Goal: Communication & Community: Answer question/provide support

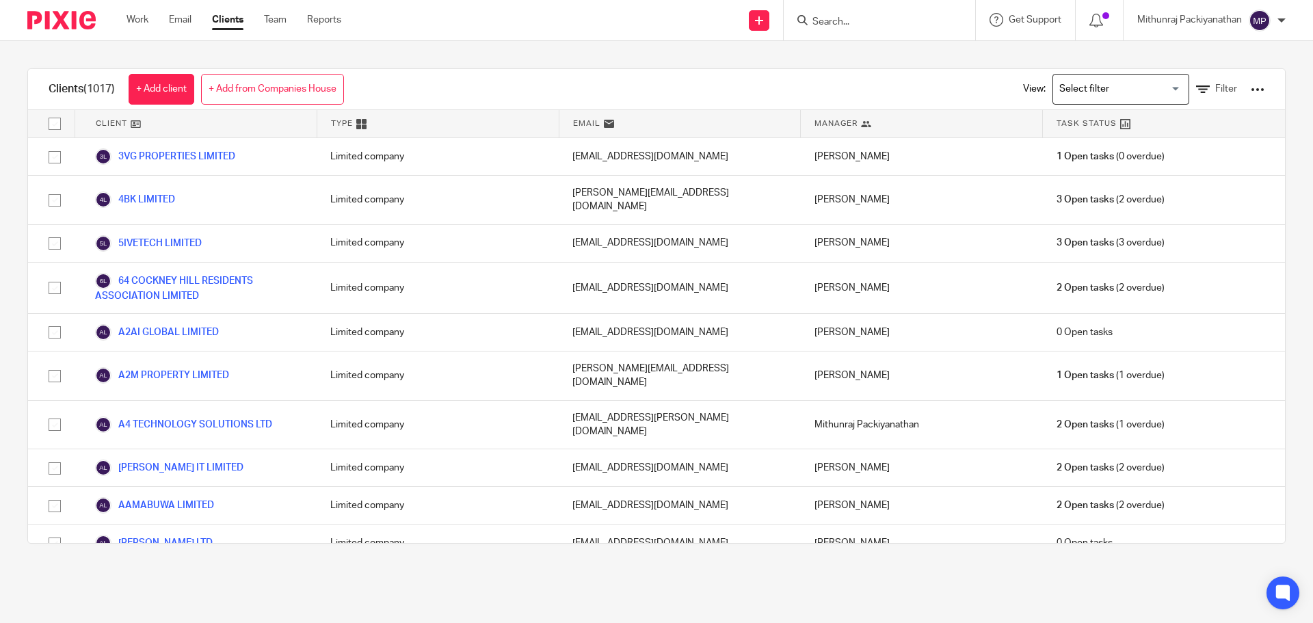
click at [844, 16] on input "Search" at bounding box center [872, 22] width 123 height 12
click at [837, 18] on input "Search" at bounding box center [872, 22] width 123 height 12
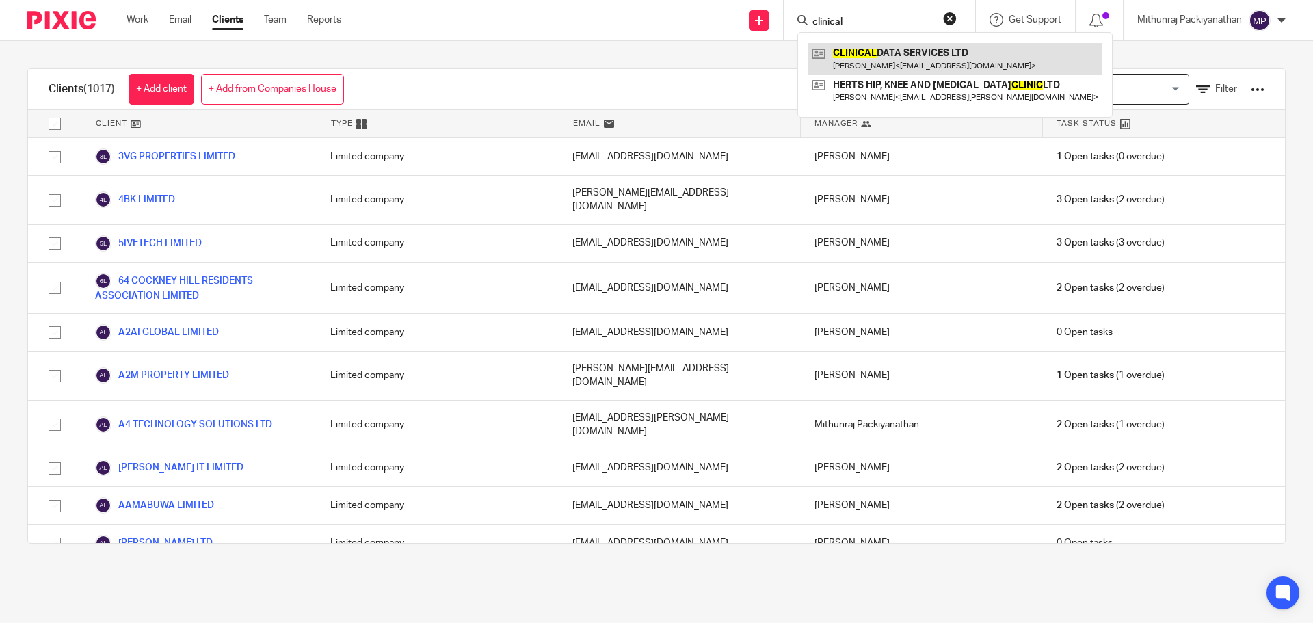
type input "clinical"
click at [865, 44] on link at bounding box center [954, 58] width 293 height 31
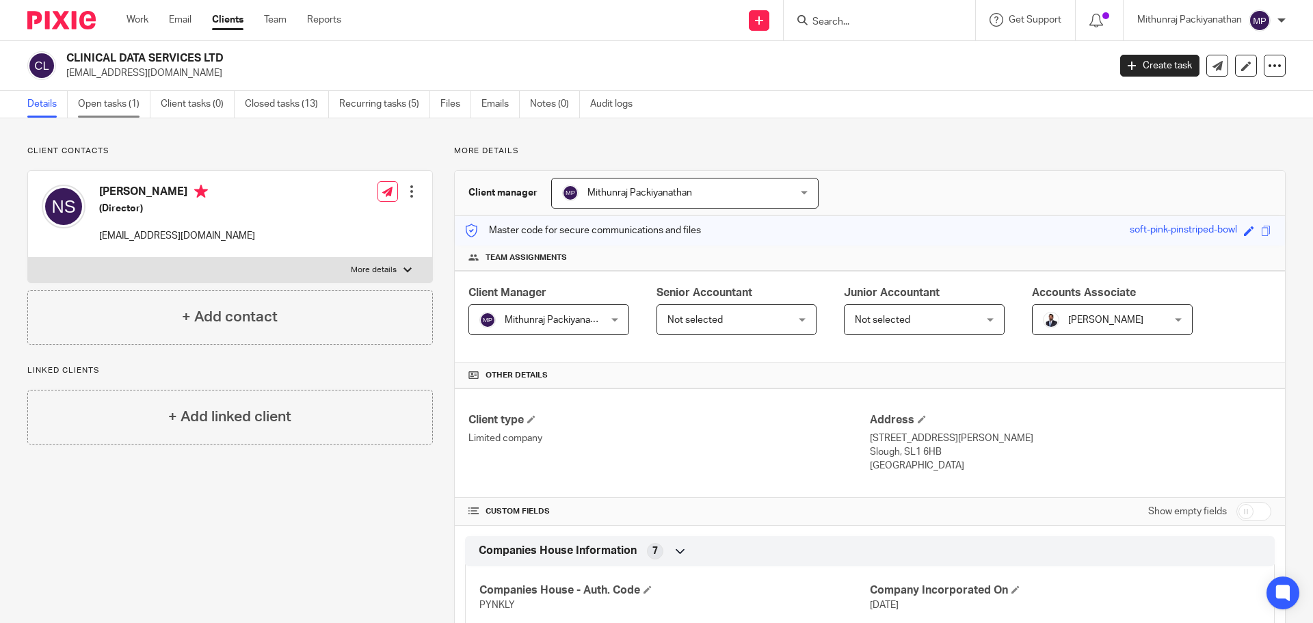
click at [95, 100] on link "Open tasks (1)" at bounding box center [114, 104] width 72 height 27
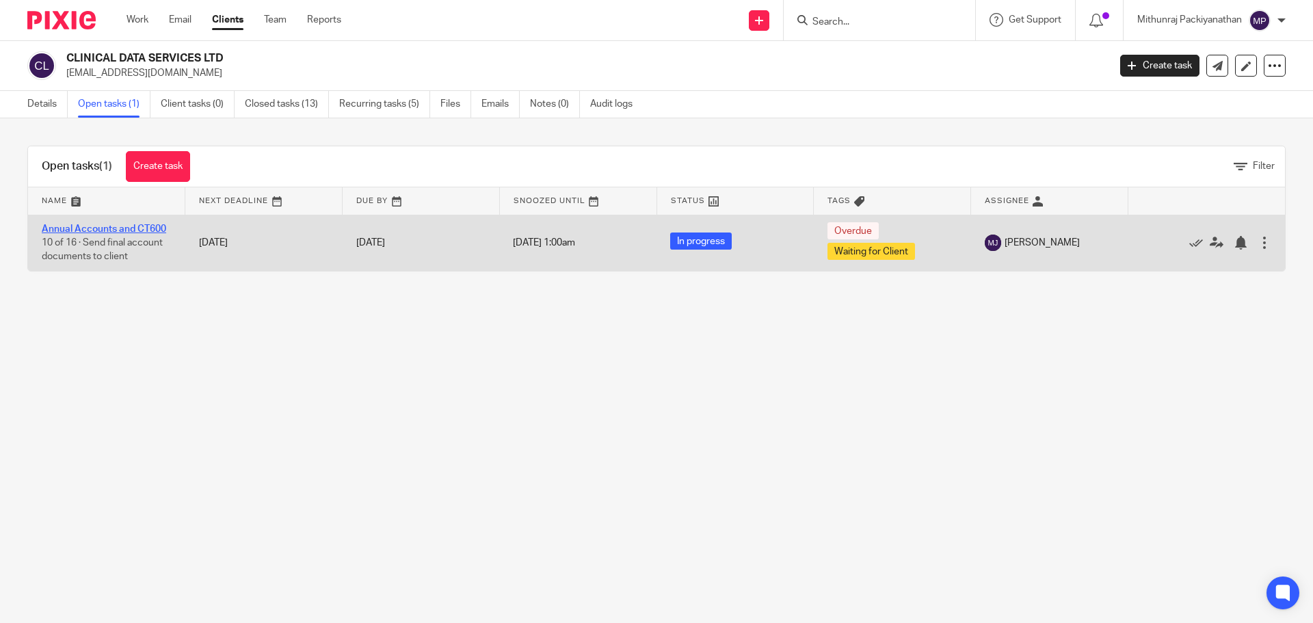
click at [131, 226] on link "Annual Accounts and CT600" at bounding box center [104, 229] width 124 height 10
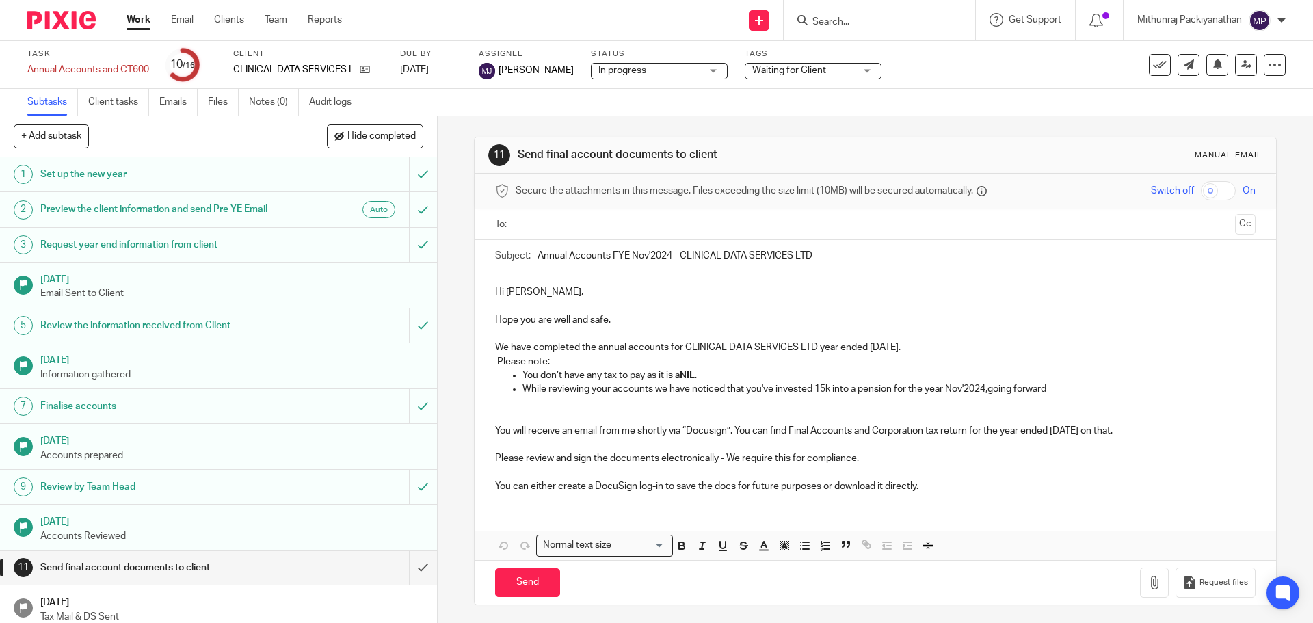
scroll to position [3, 0]
click at [978, 341] on p "We have completed the annual accounts for CLINICAL DATA SERVICES LTD year ended…" at bounding box center [875, 345] width 760 height 14
click at [989, 347] on p "We have completed the annual accounts for CLINICAL DATA SERVICES LTD year ended…" at bounding box center [875, 345] width 760 height 14
click at [980, 345] on p "We have completed the annual accounts for CLINICAL DATA SERVICES LTD year ended…" at bounding box center [875, 345] width 760 height 14
click at [490, 366] on div "Hi Neha, Hope you are well and safe. We have completed the annual accounts for …" at bounding box center [874, 385] width 801 height 232
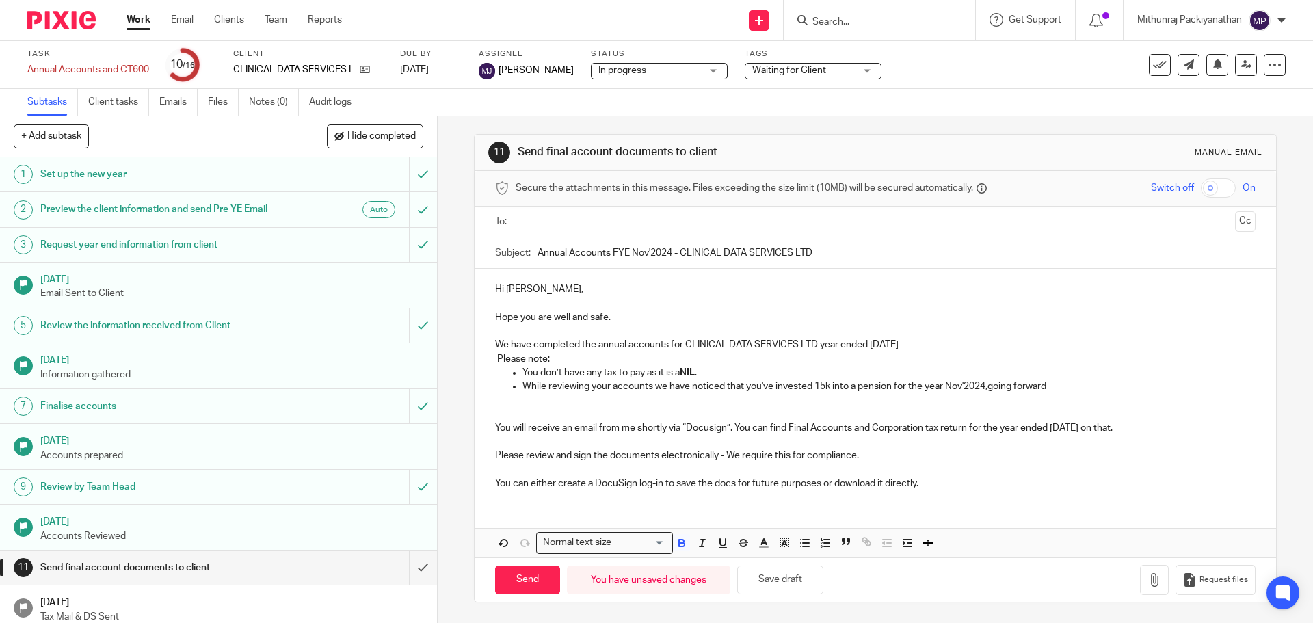
click at [490, 355] on div "Hi Neha, Hope you are well and safe. We have completed the annual accounts for …" at bounding box center [874, 385] width 801 height 232
click at [495, 358] on p "Please note:" at bounding box center [875, 359] width 760 height 14
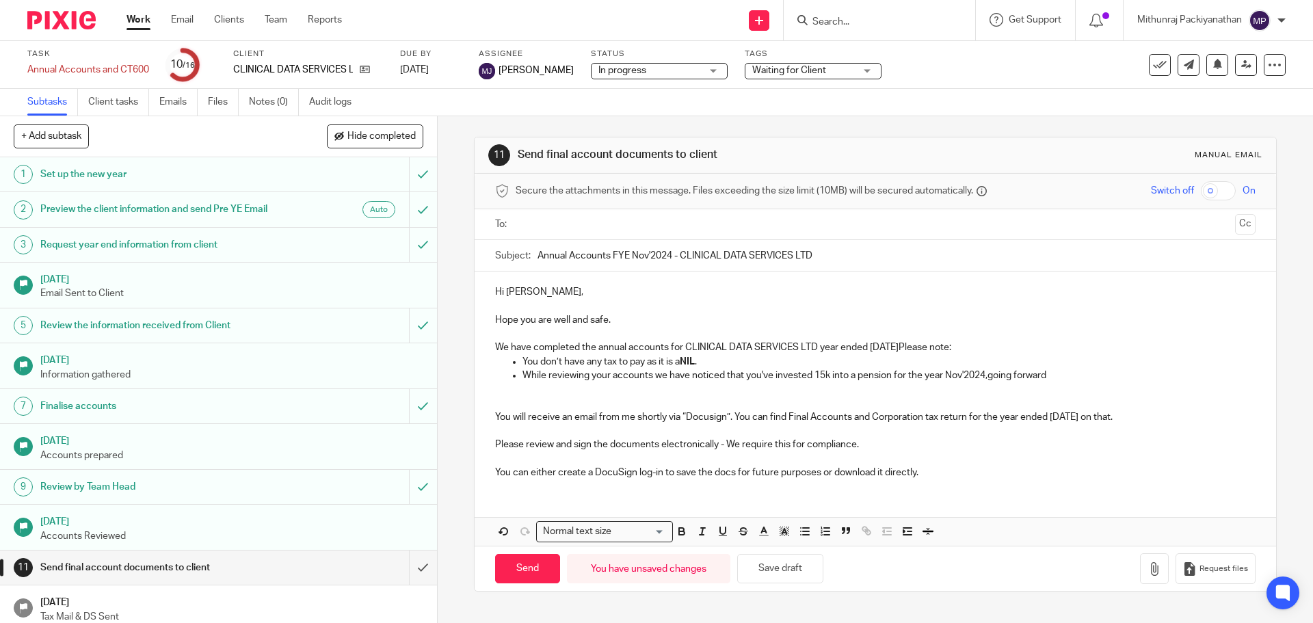
scroll to position [0, 0]
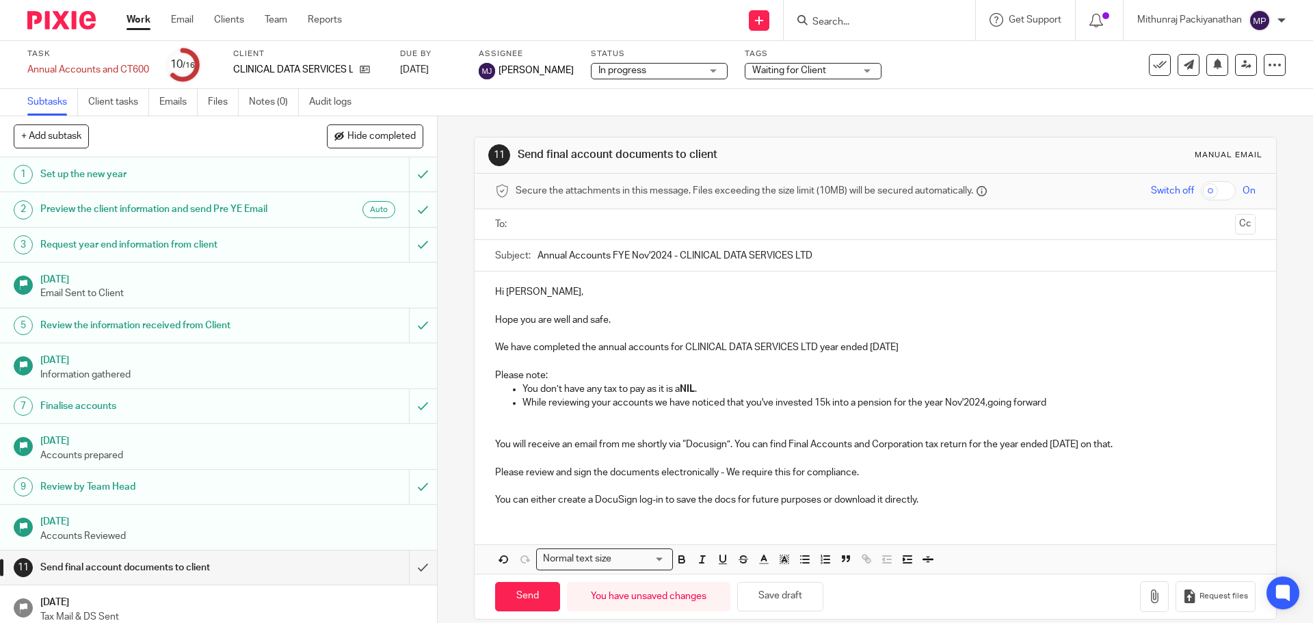
click at [574, 366] on p at bounding box center [875, 362] width 760 height 14
click at [572, 372] on p "Please note:" at bounding box center [875, 375] width 760 height 14
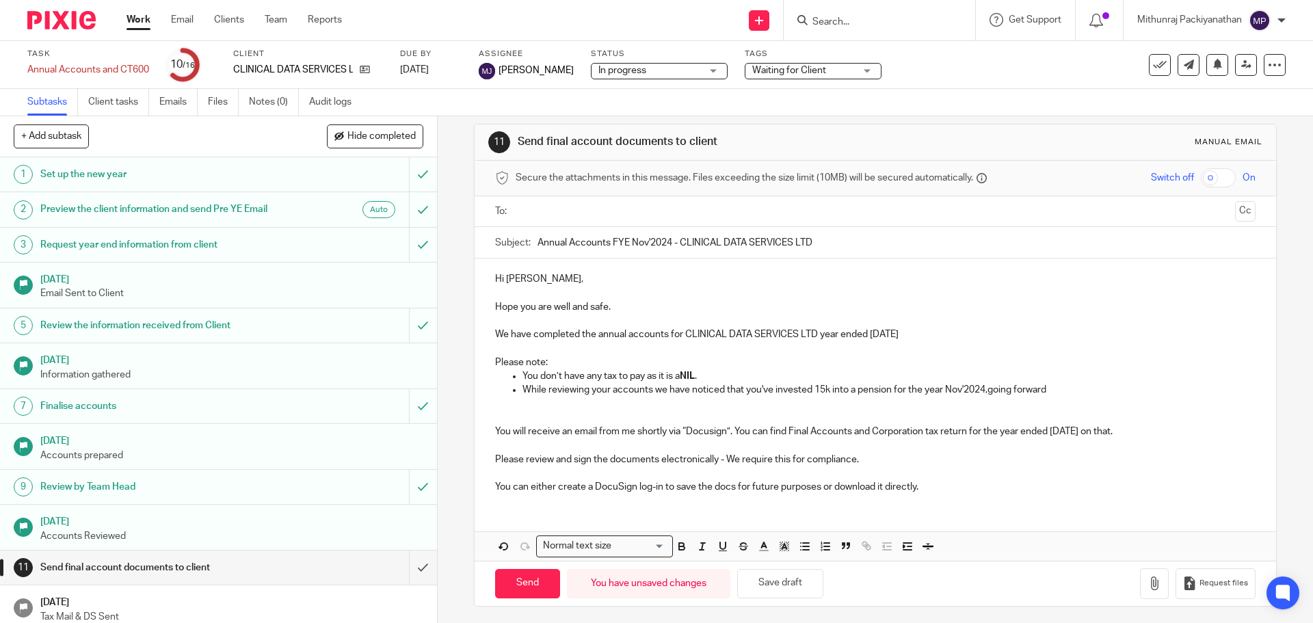
scroll to position [17, 0]
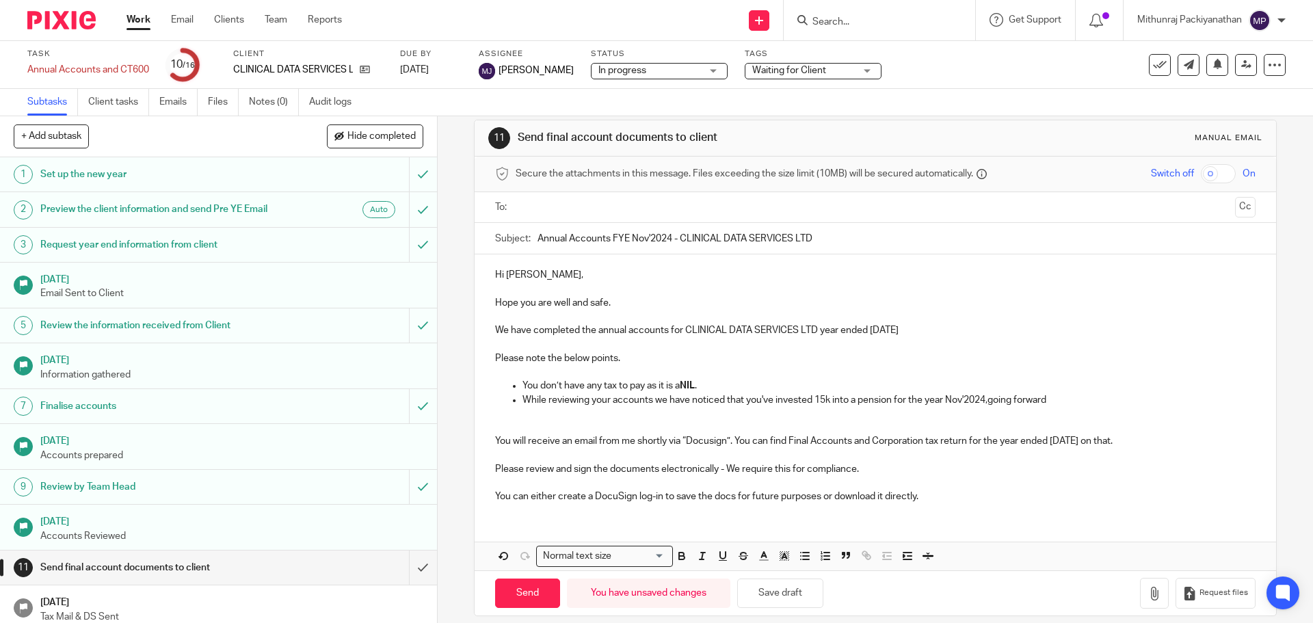
click at [989, 405] on p "While reviewing your accounts we have noticed that you've invested 15k into a p…" at bounding box center [888, 400] width 732 height 14
drag, startPoint x: 815, startPoint y: 402, endPoint x: 848, endPoint y: 426, distance: 41.2
click at [848, 426] on p at bounding box center [875, 427] width 760 height 14
click at [824, 401] on p "While reviewing your accounts we have noticed that you've invested 15k into a p…" at bounding box center [888, 400] width 732 height 14
drag, startPoint x: 815, startPoint y: 403, endPoint x: 815, endPoint y: 414, distance: 10.9
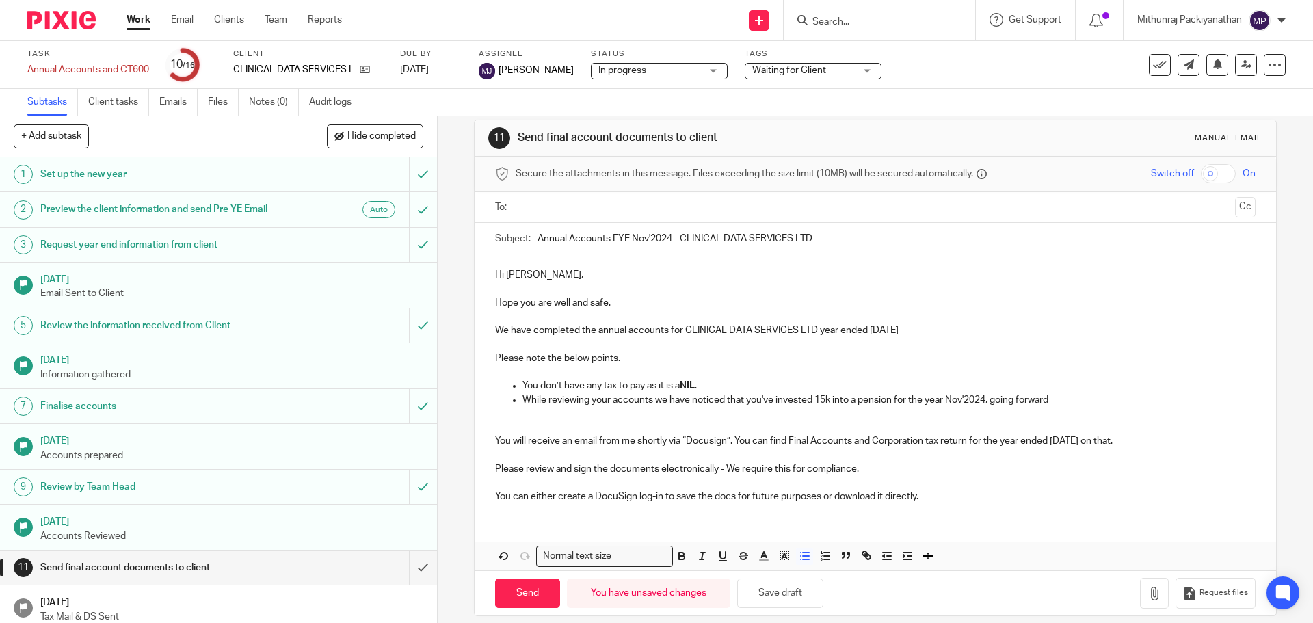
click at [815, 414] on p at bounding box center [875, 414] width 760 height 14
click at [814, 409] on p at bounding box center [875, 414] width 760 height 14
click at [1064, 391] on p "You don’t have any tax to pay as it is a NIL ." at bounding box center [888, 386] width 732 height 14
drag, startPoint x: 1060, startPoint y: 401, endPoint x: 991, endPoint y: 394, distance: 70.0
click at [991, 394] on p "While reviewing your accounts we have noticed that you've invested 15k into a p…" at bounding box center [888, 400] width 732 height 14
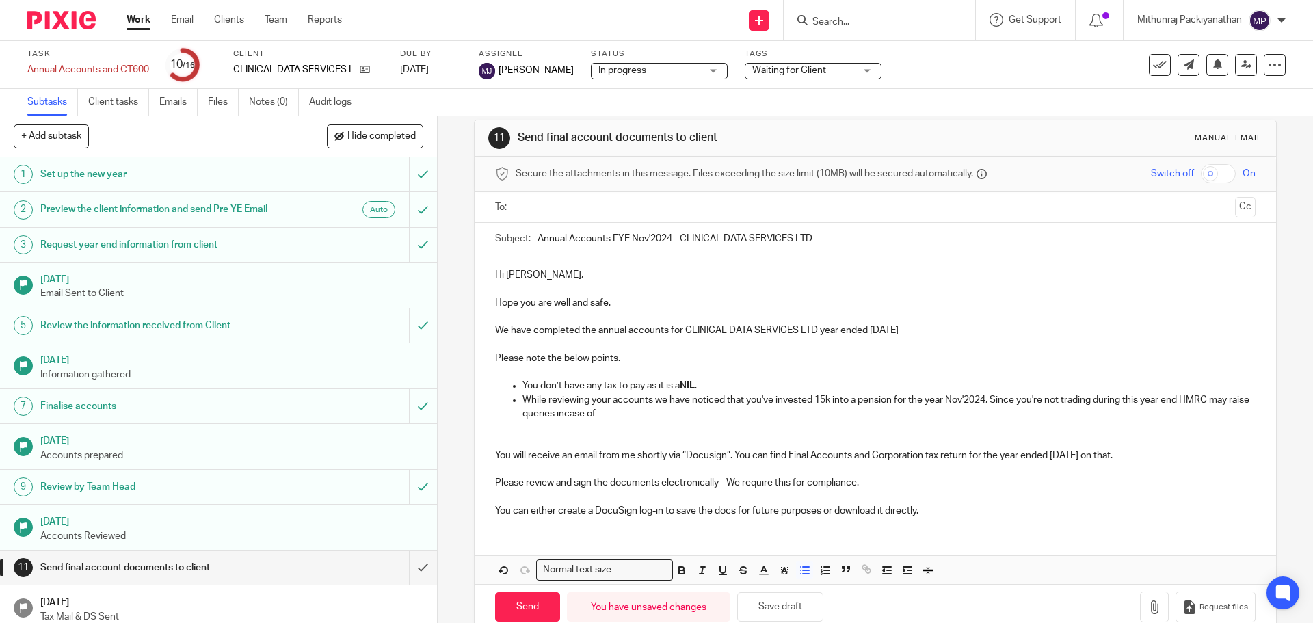
click at [584, 411] on p "While reviewing your accounts we have noticed that you've invested 15k into a p…" at bounding box center [888, 407] width 732 height 28
click at [652, 401] on p "While reviewing your accounts we have noticed that you've invested 15k into a p…" at bounding box center [888, 407] width 732 height 28
click at [644, 410] on p "While reviewing your accounts we have noticed that you've invested 15k into a p…" at bounding box center [888, 407] width 732 height 28
click at [656, 416] on p "While reviewing your accounts we have noticed that you've invested 15k into a p…" at bounding box center [888, 407] width 732 height 28
click at [703, 416] on p "While reviewing your accounts we have noticed that you've invested 15k into a p…" at bounding box center [888, 407] width 732 height 28
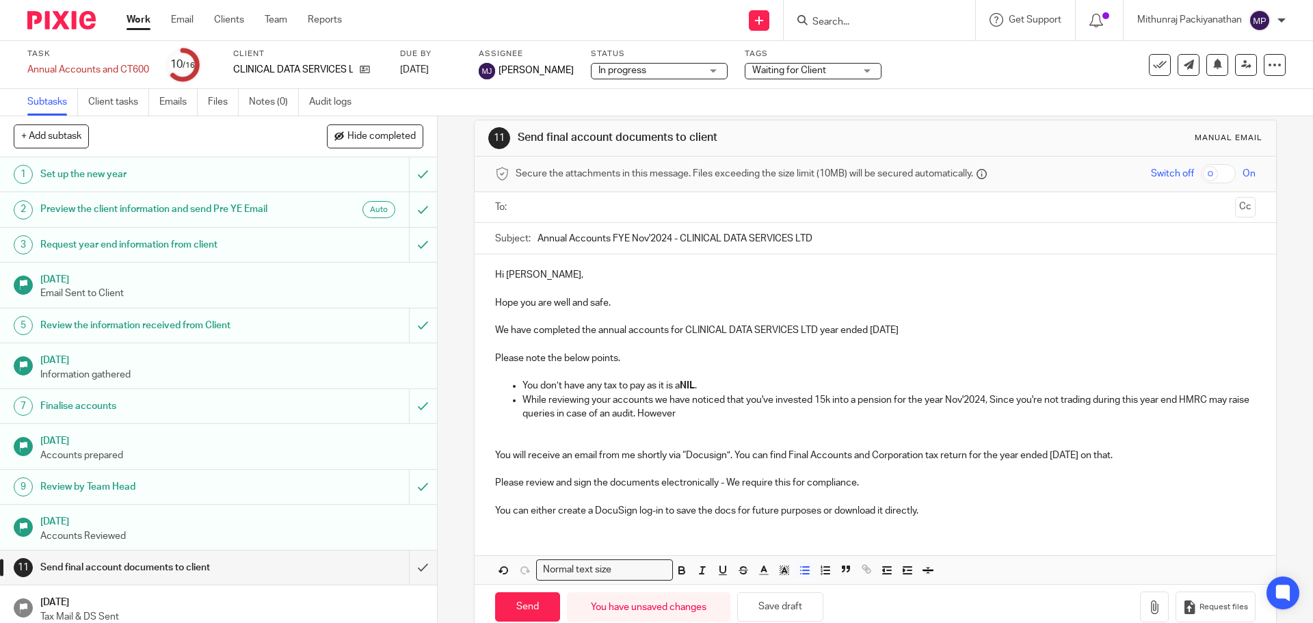
click at [723, 412] on p "While reviewing your accounts we have noticed that you've invested 15k into a p…" at bounding box center [888, 407] width 732 height 28
click at [814, 401] on p "While reviewing your accounts we have noticed that you've invested 15k into a p…" at bounding box center [888, 407] width 732 height 28
click at [812, 401] on p "While reviewing your accounts we have noticed that you've invested 15k into a p…" at bounding box center [888, 407] width 732 height 28
click at [814, 401] on p "While reviewing your accounts we have noticed that you've invested 15k into a p…" at bounding box center [888, 407] width 732 height 28
click at [1140, 478] on p "Please review and sign the documents electronically - We require this for compl…" at bounding box center [875, 483] width 760 height 14
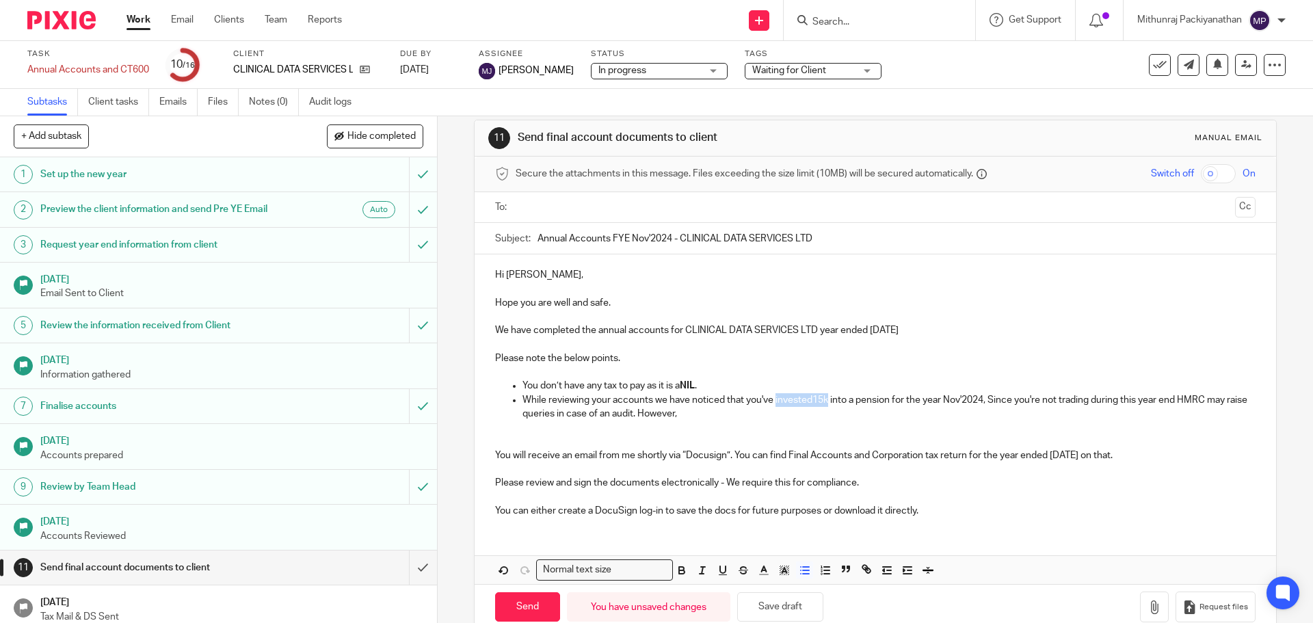
drag, startPoint x: 809, startPoint y: 397, endPoint x: 790, endPoint y: 403, distance: 19.9
click at [790, 409] on p "While reviewing your accounts we have noticed that you've invested15k into a pe…" at bounding box center [888, 407] width 732 height 28
click at [811, 405] on p "While reviewing your accounts we have noticed that you've invested15k into a pe…" at bounding box center [888, 407] width 732 height 28
click at [953, 433] on p at bounding box center [875, 427] width 760 height 14
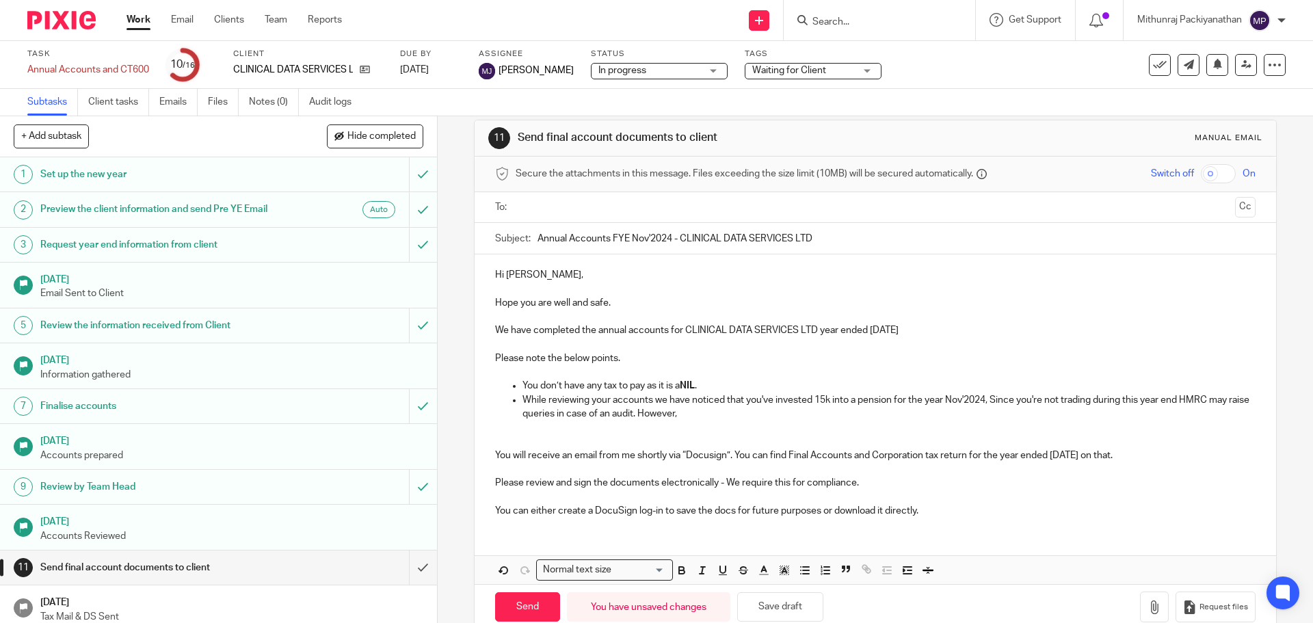
drag, startPoint x: 1192, startPoint y: 401, endPoint x: 979, endPoint y: 438, distance: 215.8
click at [979, 438] on p at bounding box center [875, 441] width 760 height 14
click at [722, 420] on p "While reviewing your accounts we have noticed that you've invested 15k into a p…" at bounding box center [888, 407] width 732 height 28
click at [1096, 409] on link "justification.going" at bounding box center [1080, 414] width 76 height 10
click at [1147, 427] on p at bounding box center [875, 427] width 760 height 14
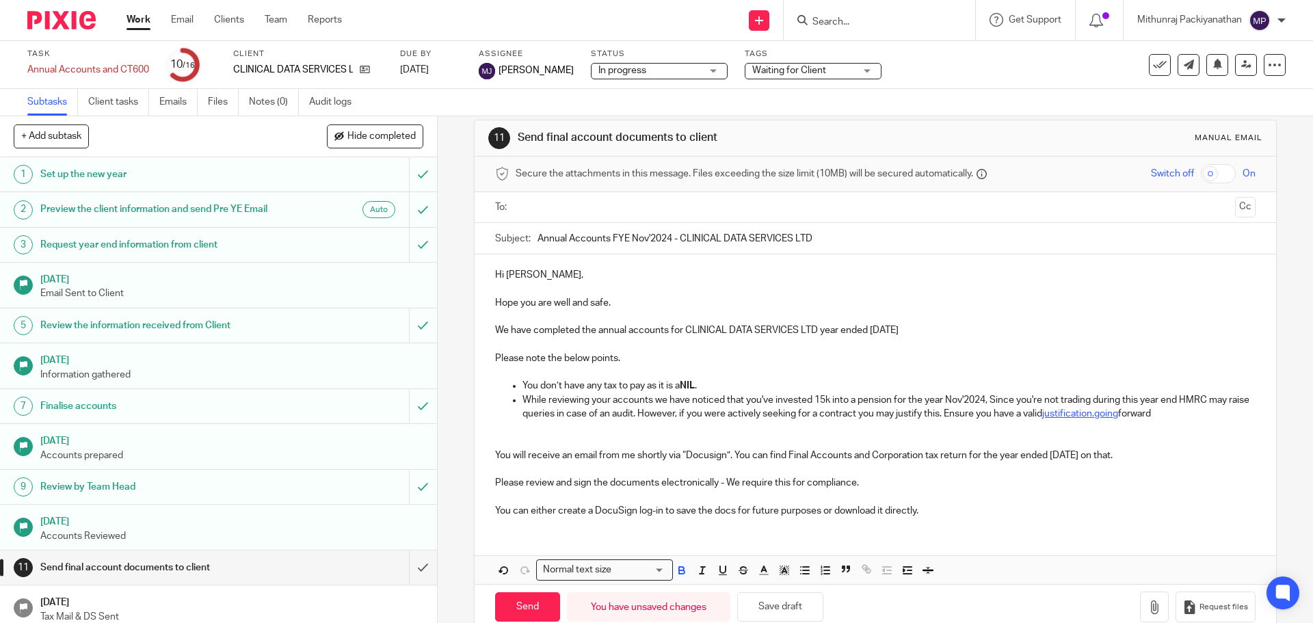
click at [1116, 410] on link "justification.going" at bounding box center [1080, 414] width 76 height 10
click at [1146, 416] on p "While reviewing your accounts we have noticed that you've invested 15k into a p…" at bounding box center [888, 407] width 732 height 28
drag, startPoint x: 1144, startPoint y: 414, endPoint x: 1064, endPoint y: 416, distance: 80.7
click at [1064, 416] on p "While reviewing your accounts we have noticed that you've invested 15k into a p…" at bounding box center [888, 407] width 732 height 28
click at [1048, 510] on p "You can either create a DocuSign log-in to save the docs for future purposes or…" at bounding box center [875, 511] width 760 height 14
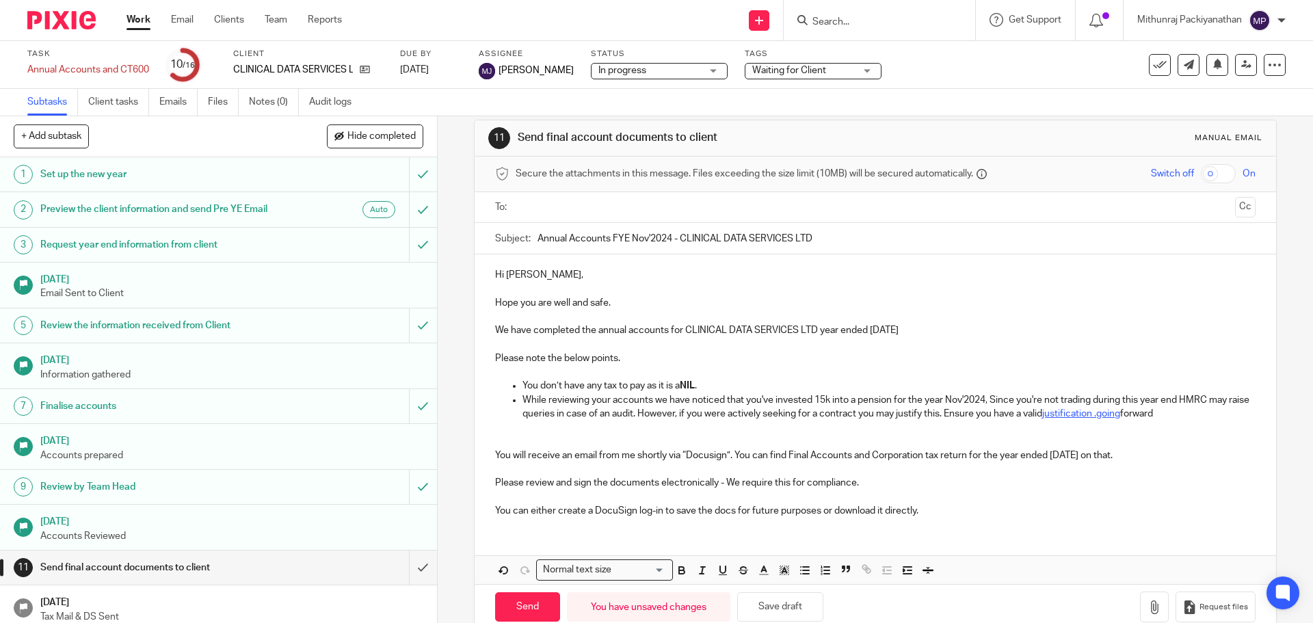
click at [1120, 416] on link "justification .going" at bounding box center [1081, 414] width 78 height 10
click at [1116, 416] on link "justification .going" at bounding box center [1081, 414] width 78 height 10
click at [1118, 416] on link "justification .going" at bounding box center [1081, 414] width 78 height 10
click at [1116, 409] on link "justification .going" at bounding box center [1081, 414] width 78 height 10
click at [1119, 413] on link "justification .going" at bounding box center [1081, 414] width 78 height 10
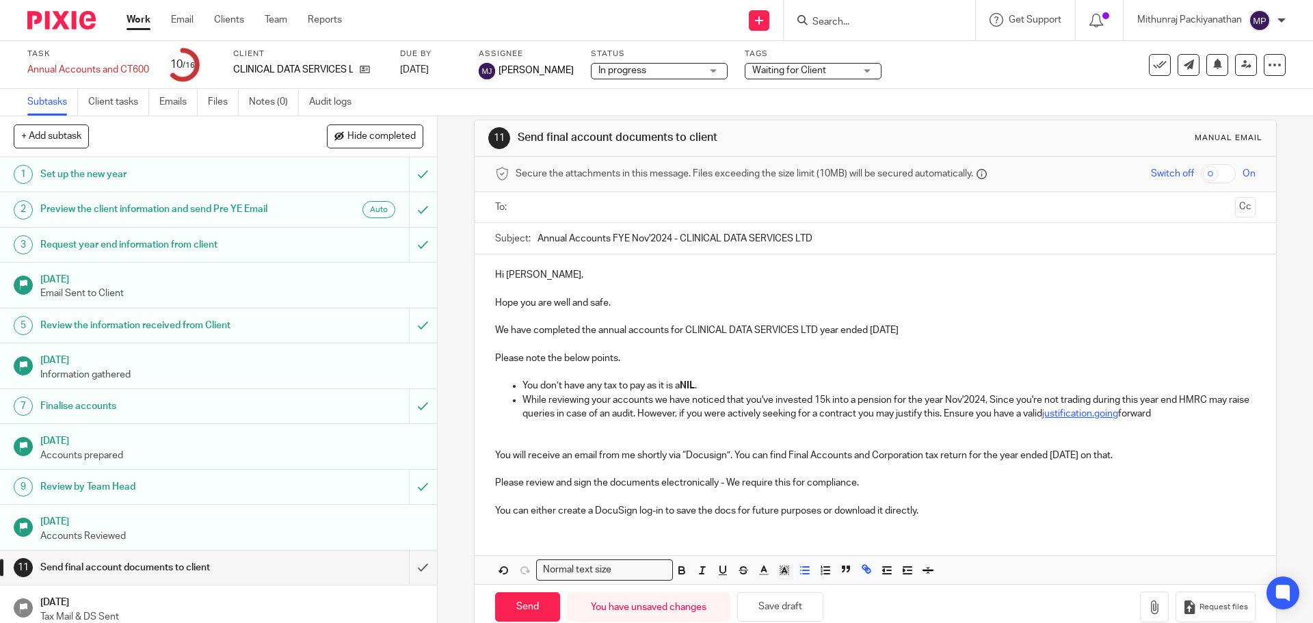
click at [1118, 414] on link "justification.going" at bounding box center [1080, 414] width 76 height 10
click at [1120, 415] on link "justification. going" at bounding box center [1081, 414] width 78 height 10
click at [1153, 451] on p "You will receive an email from me shortly via “Docusign”. You can find Final Ac…" at bounding box center [875, 455] width 760 height 14
click at [1127, 427] on p at bounding box center [875, 427] width 760 height 14
click at [1083, 416] on link "justification. Going" at bounding box center [1081, 414] width 79 height 10
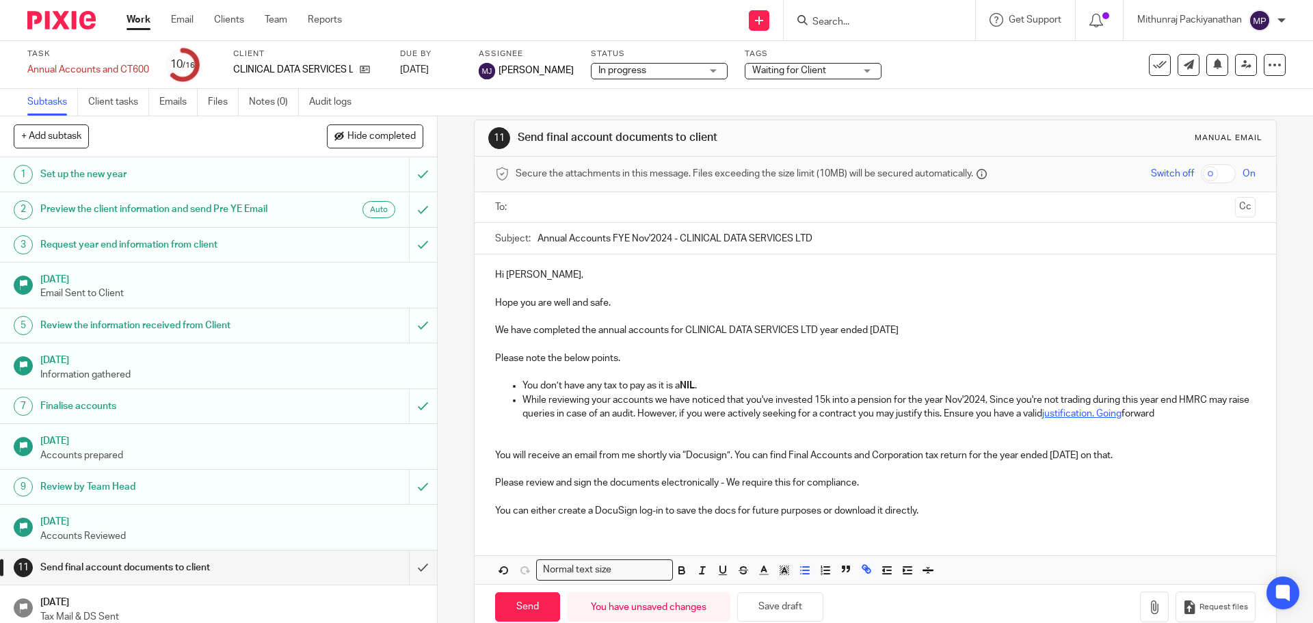
click at [1095, 414] on link "justification. Going" at bounding box center [1081, 414] width 79 height 10
drag, startPoint x: 1144, startPoint y: 414, endPoint x: 1067, endPoint y: 416, distance: 77.3
click at [1067, 416] on link "justification. Going" at bounding box center [1081, 414] width 79 height 10
click at [1091, 468] on button "Remove" at bounding box center [1091, 464] width 51 height 22
click at [1174, 431] on p at bounding box center [875, 427] width 760 height 14
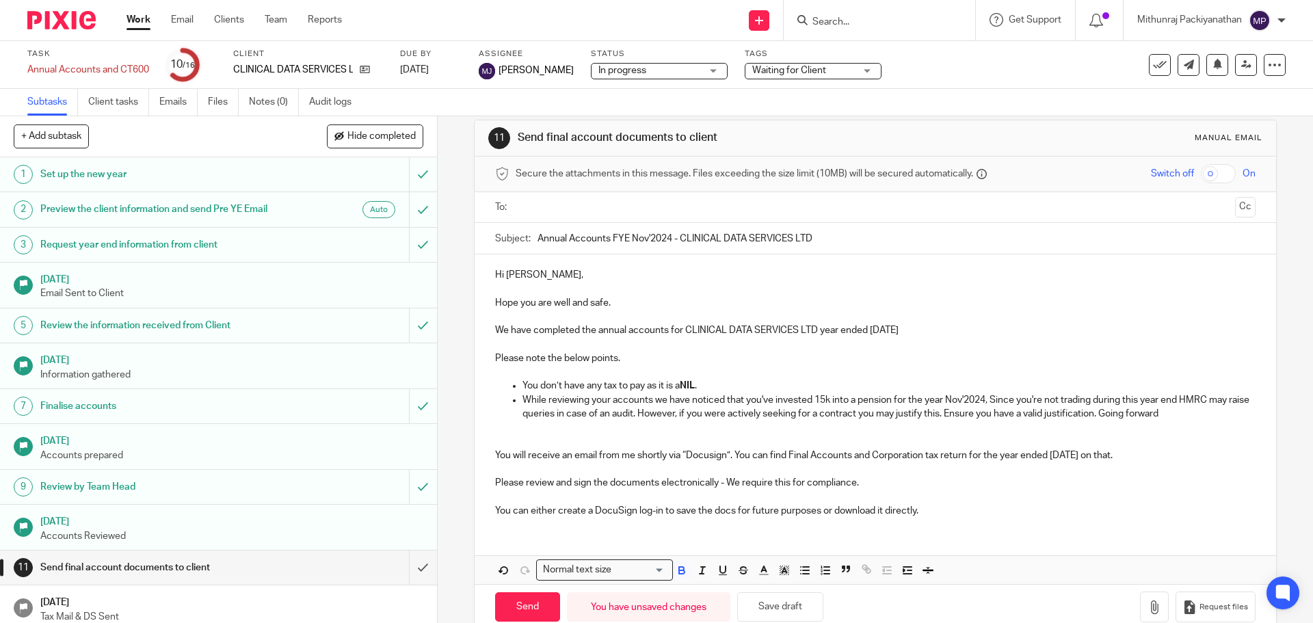
click at [1181, 418] on p "While reviewing your accounts we have noticed that you've invested 15k into a p…" at bounding box center [888, 407] width 732 height 28
click at [1194, 412] on p "While reviewing your accounts we have noticed that you've invested 15k into a p…" at bounding box center [888, 407] width 732 height 28
drag, startPoint x: 1124, startPoint y: 416, endPoint x: 1133, endPoint y: 427, distance: 14.0
click at [1133, 427] on div "Hi Neha, Hope you are well and safe. We have completed the annual accounts for …" at bounding box center [874, 390] width 801 height 273
click at [721, 427] on p "We noticed that you have provided a loan to to Arctic Air Mechanical Limited" at bounding box center [888, 427] width 732 height 14
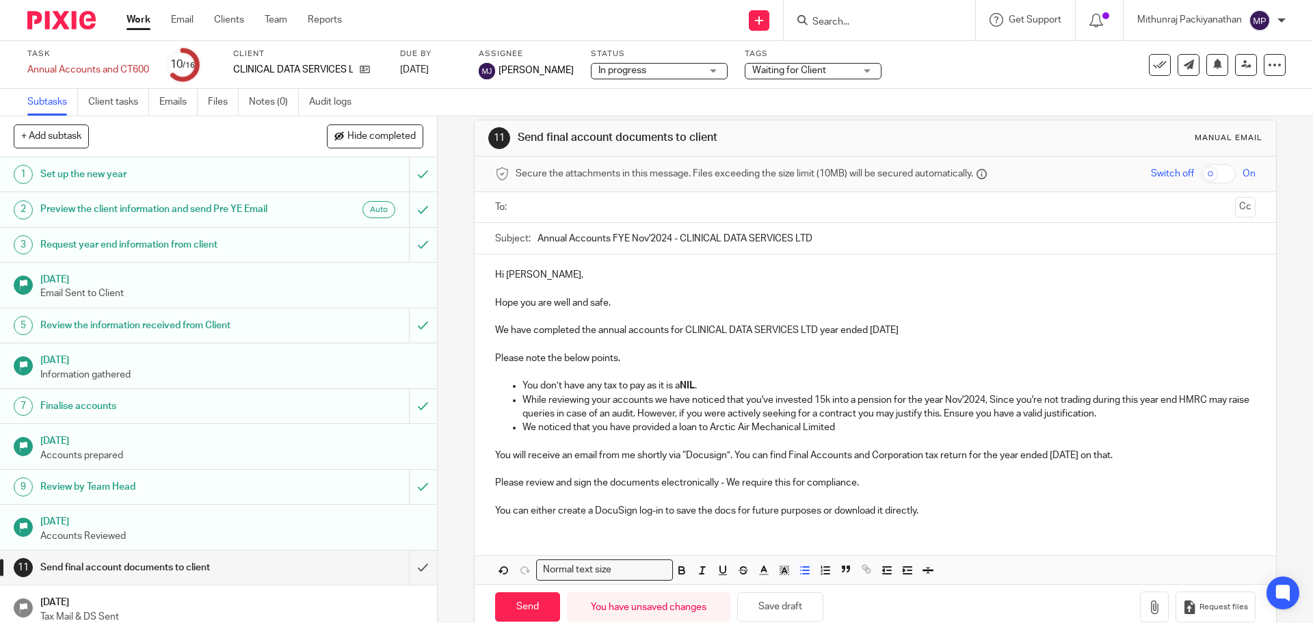
click at [853, 425] on p "We noticed that you have provided a loan to Arctic Air Mechanical Limited" at bounding box center [888, 427] width 732 height 14
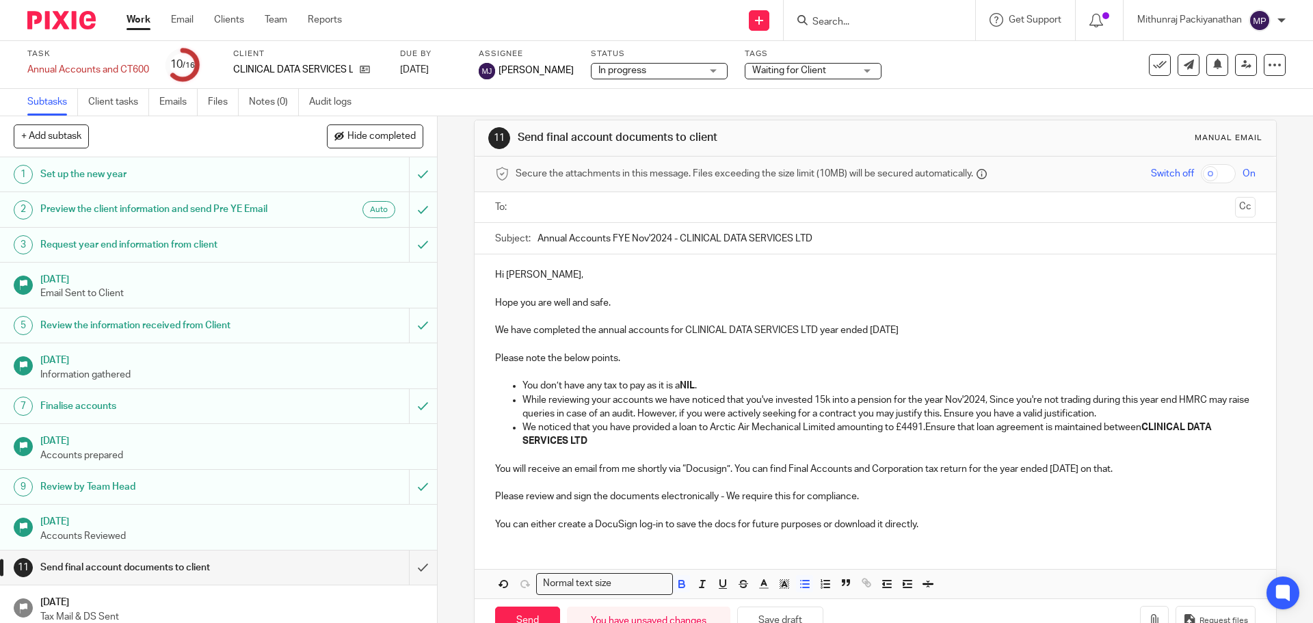
click at [609, 435] on p "We noticed that you have provided a loan to Arctic Air Mechanical Limited amoun…" at bounding box center [888, 434] width 732 height 28
drag, startPoint x: 609, startPoint y: 442, endPoint x: 593, endPoint y: 438, distance: 16.4
click at [590, 437] on p "We noticed that you have provided a loan to Arctic Air Mechanical Limited amoun…" at bounding box center [888, 434] width 732 height 28
drag, startPoint x: 1144, startPoint y: 424, endPoint x: 1159, endPoint y: 438, distance: 20.3
click at [1159, 438] on p "We noticed that you have provided a loan to Arctic Air Mechanical Limited amoun…" at bounding box center [888, 434] width 732 height 28
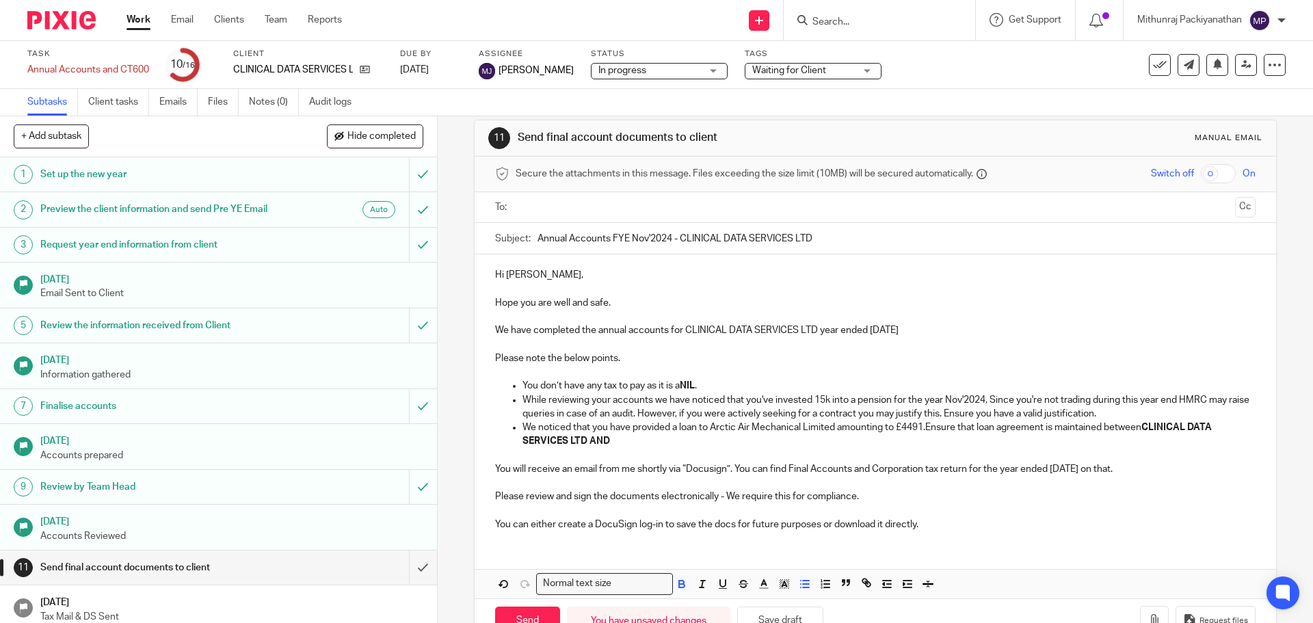
click at [755, 452] on p at bounding box center [875, 455] width 760 height 14
drag, startPoint x: 1145, startPoint y: 422, endPoint x: 1149, endPoint y: 435, distance: 13.6
click at [1149, 435] on p "We noticed that you have provided a loan to Arctic Air Mechanical Limited amoun…" at bounding box center [888, 434] width 732 height 28
click at [677, 591] on button "button" at bounding box center [681, 583] width 17 height 17
click at [608, 444] on p "We noticed that you have provided a loan to Arctic Air Mechanical Limited amoun…" at bounding box center [888, 434] width 732 height 28
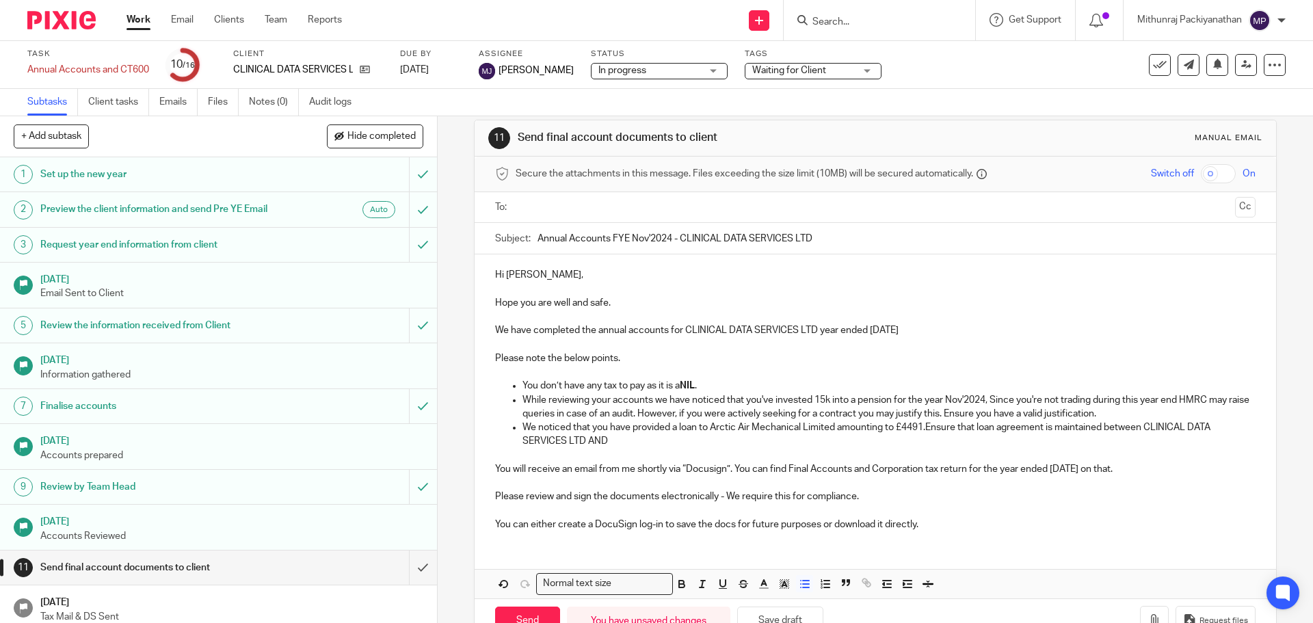
click at [607, 445] on p "We noticed that you have provided a loan to Arctic Air Mechanical Limited amoun…" at bounding box center [888, 434] width 732 height 28
click at [605, 443] on p "We noticed that you have provided a loan to Arctic Air Mechanical Limited amoun…" at bounding box center [888, 434] width 732 height 28
drag, startPoint x: 710, startPoint y: 431, endPoint x: 832, endPoint y: 433, distance: 122.4
click at [832, 433] on p "We noticed that you have provided a loan to Arctic Air Mechanical Limited amoun…" at bounding box center [888, 434] width 732 height 28
copy p "Arctic Air Mechanical Limited"
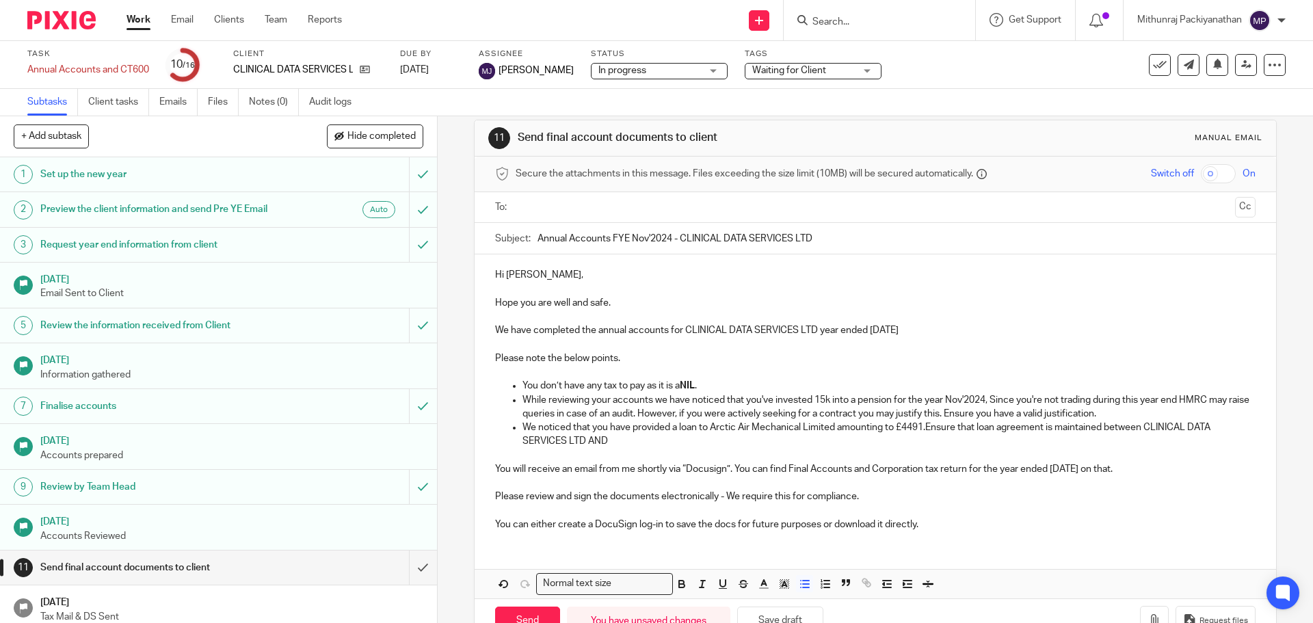
click at [637, 446] on p "We noticed that you have provided a loan to Arctic Air Mechanical Limited amoun…" at bounding box center [888, 434] width 732 height 28
click at [602, 441] on p "We noticed that you have provided a loan to Arctic Air Mechanical Limited amoun…" at bounding box center [888, 434] width 732 height 28
click at [591, 447] on p "We noticed that you have provided a loan to Arctic Air Mechanical Limited amoun…" at bounding box center [888, 434] width 732 height 28
click at [755, 446] on p "We noticed that you have provided a loan to Arctic Air Mechanical Limited amoun…" at bounding box center [888, 434] width 732 height 28
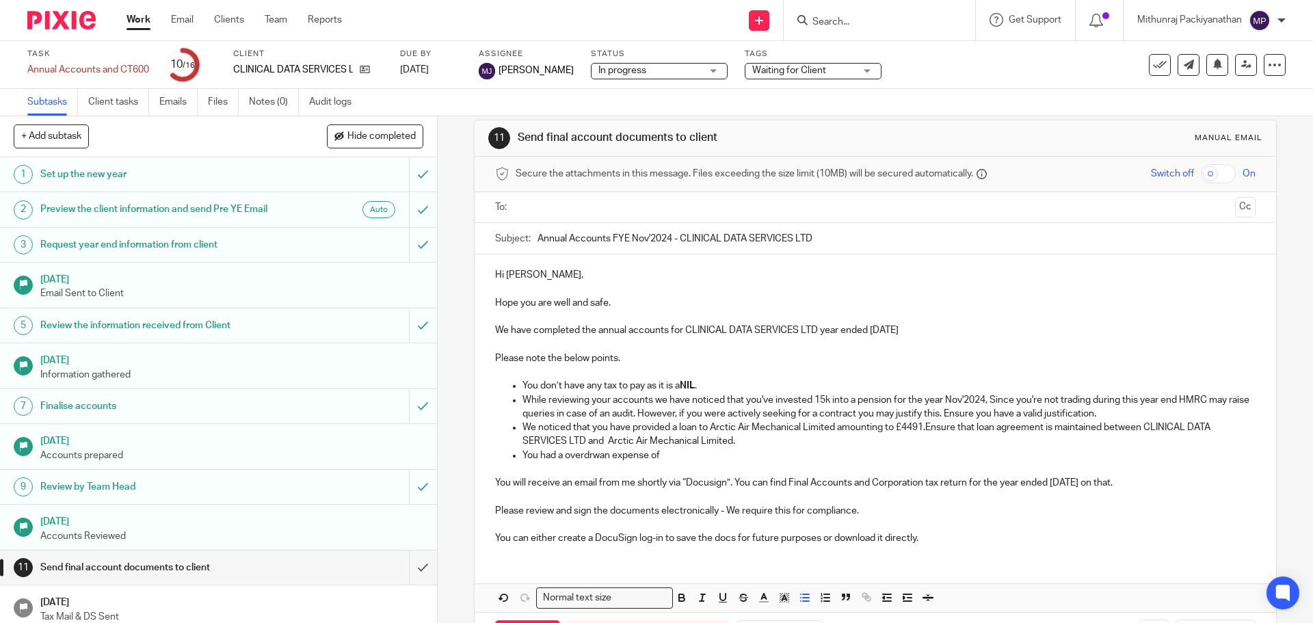
click at [590, 459] on p "You had a overdrwan expense of" at bounding box center [888, 455] width 732 height 14
click at [668, 456] on p "You had a overdrawan expense of" at bounding box center [888, 455] width 732 height 14
drag, startPoint x: 589, startPoint y: 461, endPoint x: 590, endPoint y: 490, distance: 29.4
click at [590, 490] on p at bounding box center [875, 496] width 760 height 14
click at [702, 455] on p "You had a overdrawn expense of £1110.40" at bounding box center [888, 455] width 732 height 14
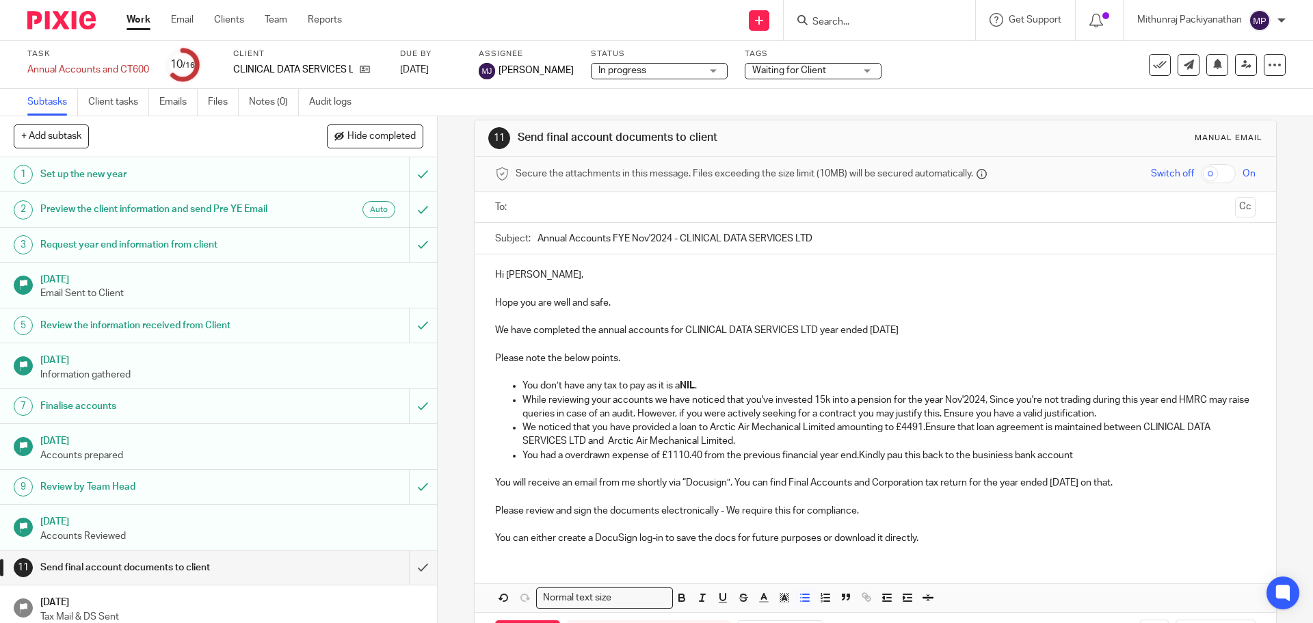
click at [998, 458] on p "You had a overdrawn expense of £1110.40 from the previous financial year end.Ki…" at bounding box center [888, 455] width 732 height 14
click at [1059, 505] on p "Please review and sign the documents electronically - We require this for compl…" at bounding box center [875, 511] width 760 height 14
click at [902, 455] on p "You had a overdrawn expense of £1110.40 from the previous financial year end.Ki…" at bounding box center [888, 455] width 732 height 14
click at [1084, 463] on p at bounding box center [875, 469] width 760 height 14
click at [1077, 451] on p "You had a overdrawn expense of £1110.40 from the previous financial year end.Ki…" at bounding box center [888, 455] width 732 height 14
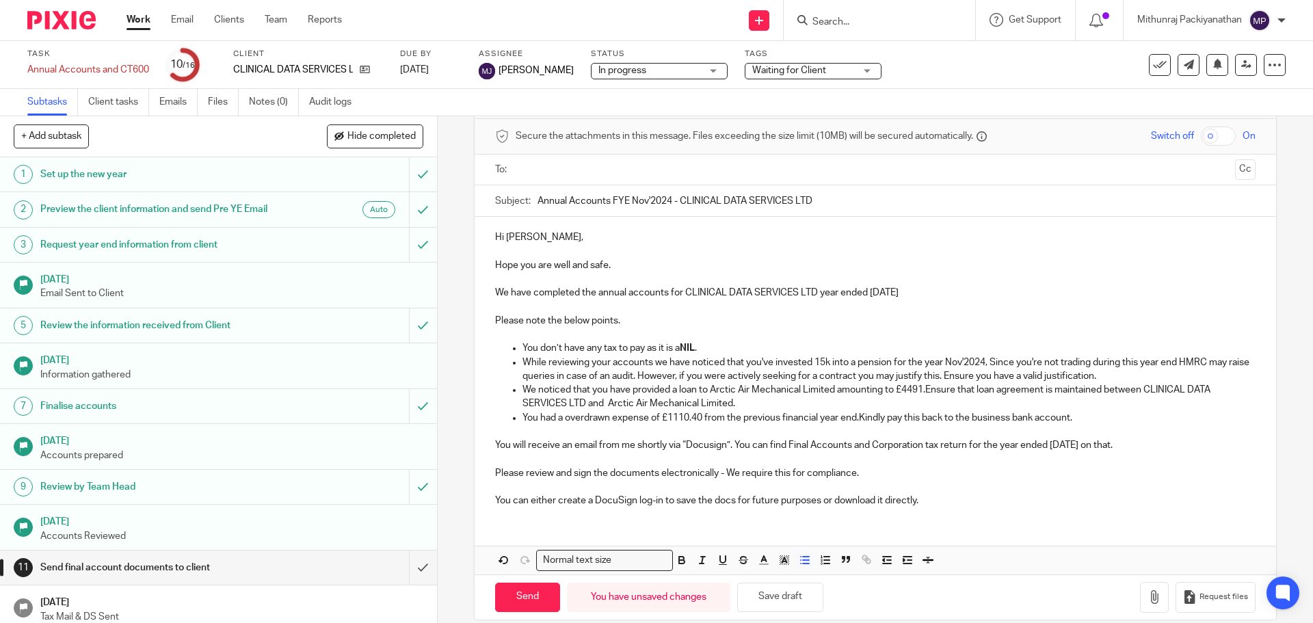
scroll to position [72, 0]
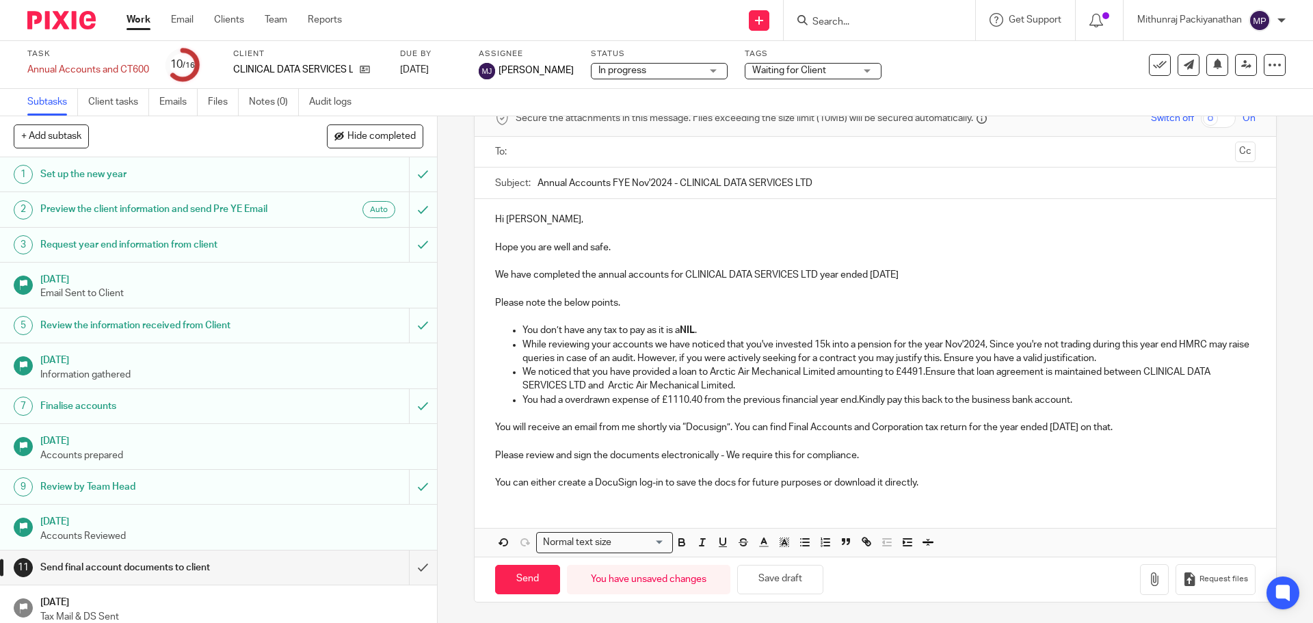
drag, startPoint x: 613, startPoint y: 487, endPoint x: 639, endPoint y: 512, distance: 36.3
click at [639, 512] on div "Hi Neha, Hope you are well and safe. We have completed the annual accounts for …" at bounding box center [874, 378] width 801 height 358
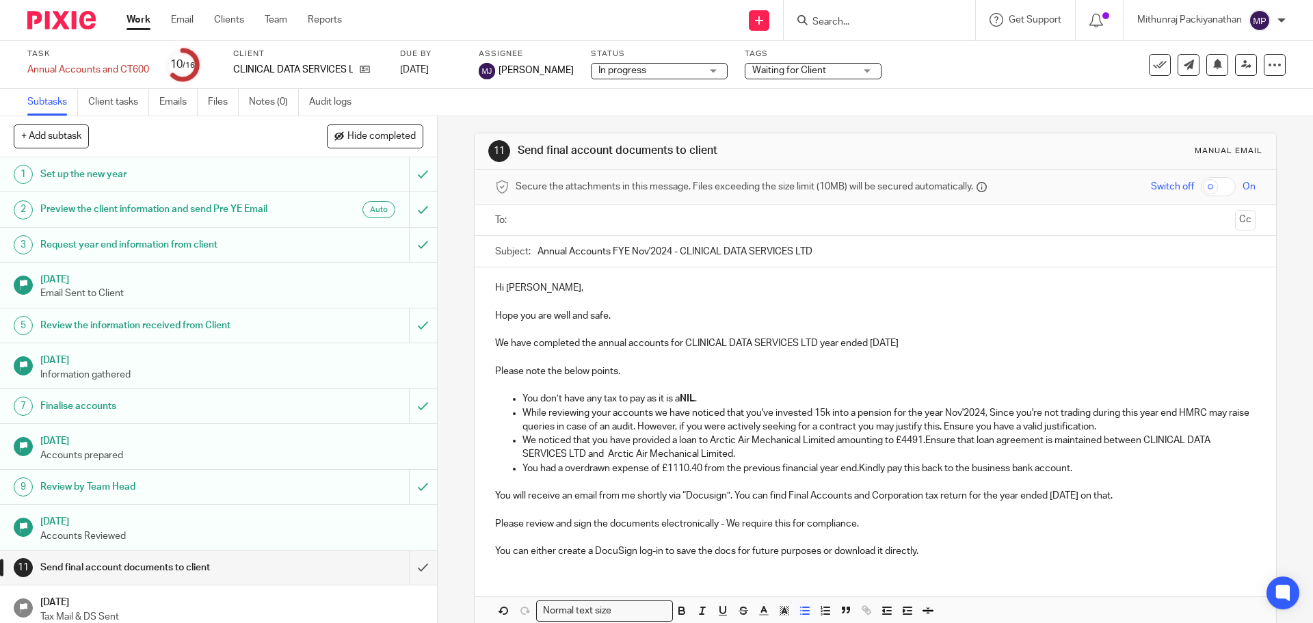
click at [926, 446] on p "We noticed that you have provided a loan to Arctic Air Mechanical Limited amoun…" at bounding box center [888, 447] width 732 height 28
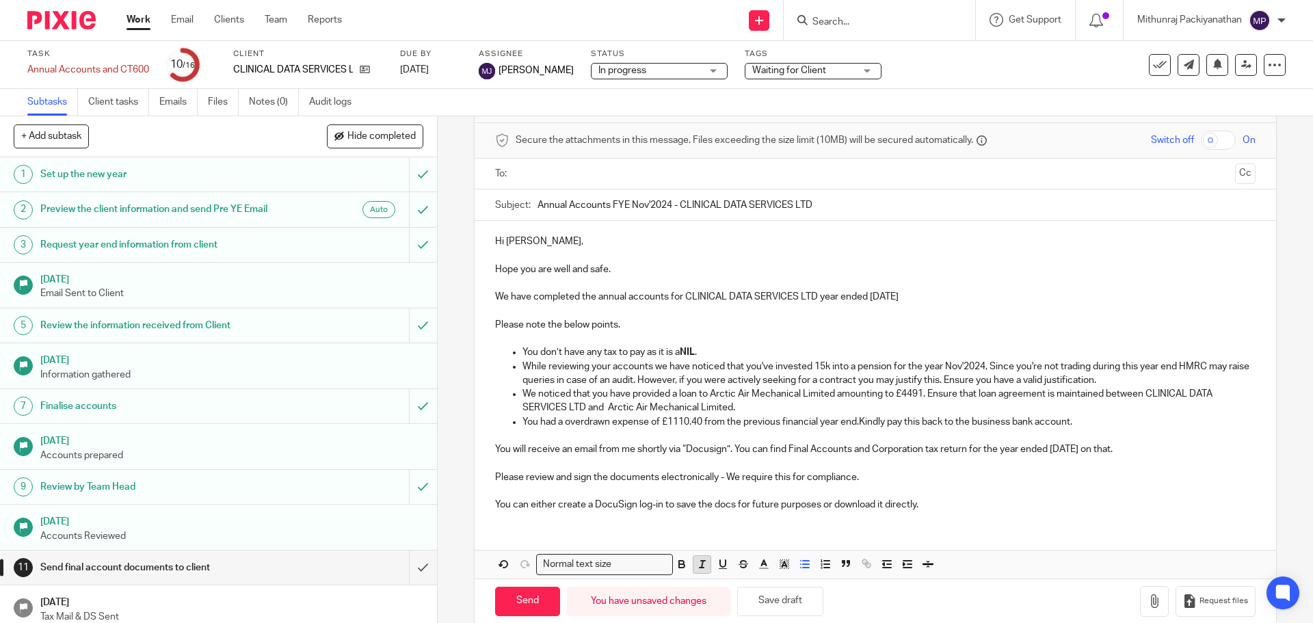
scroll to position [72, 0]
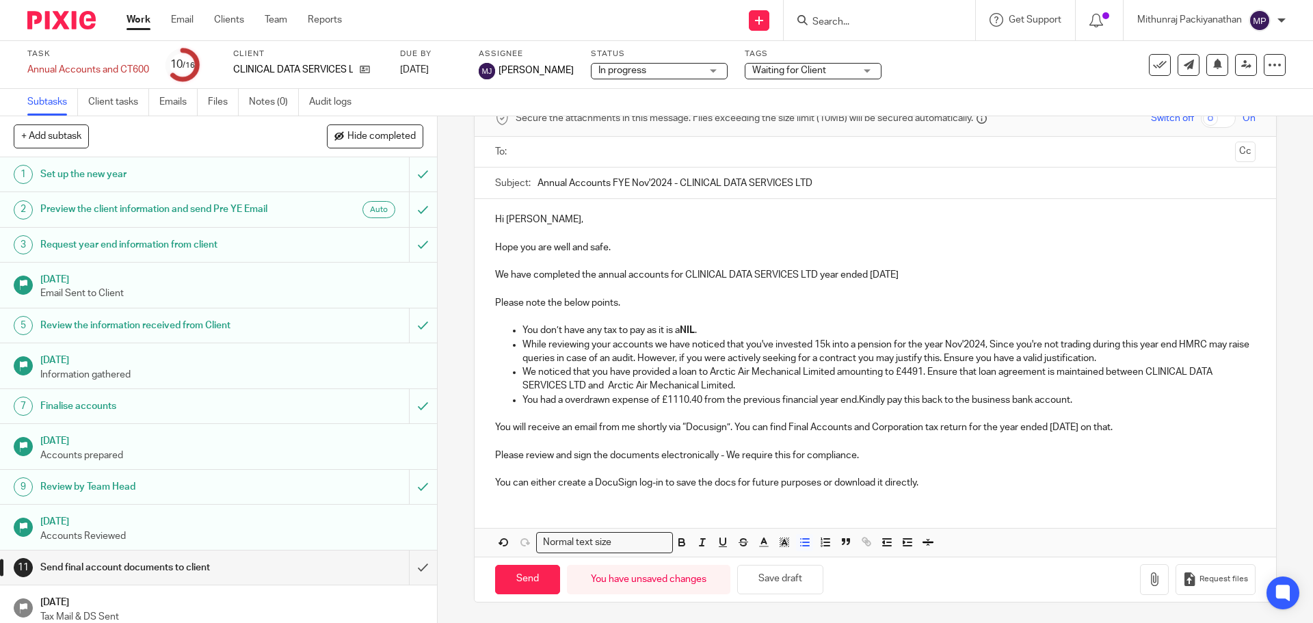
click at [1175, 347] on p "While reviewing your accounts we have noticed that you've invested 15k into a p…" at bounding box center [888, 352] width 732 height 28
click at [1120, 358] on p "While reviewing your accounts we have noticed that you've invested 15k into a p…" at bounding box center [888, 352] width 732 height 28
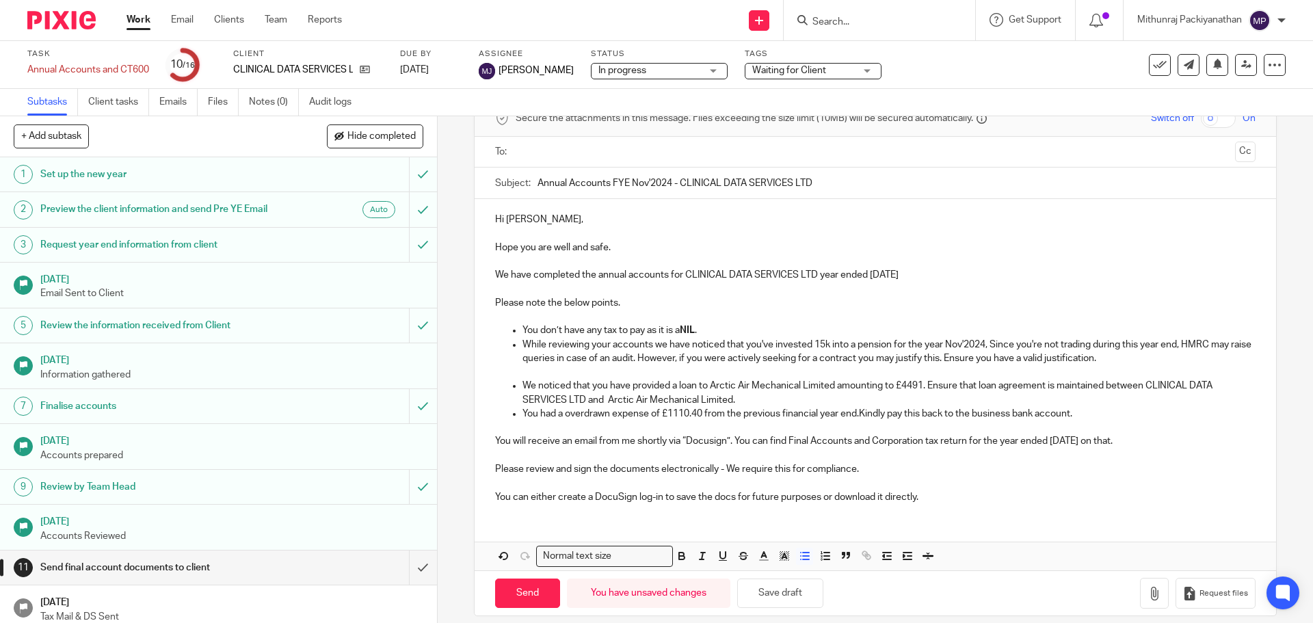
click at [711, 328] on p "You don’t have any tax to pay as it is a NIL ." at bounding box center [888, 330] width 732 height 14
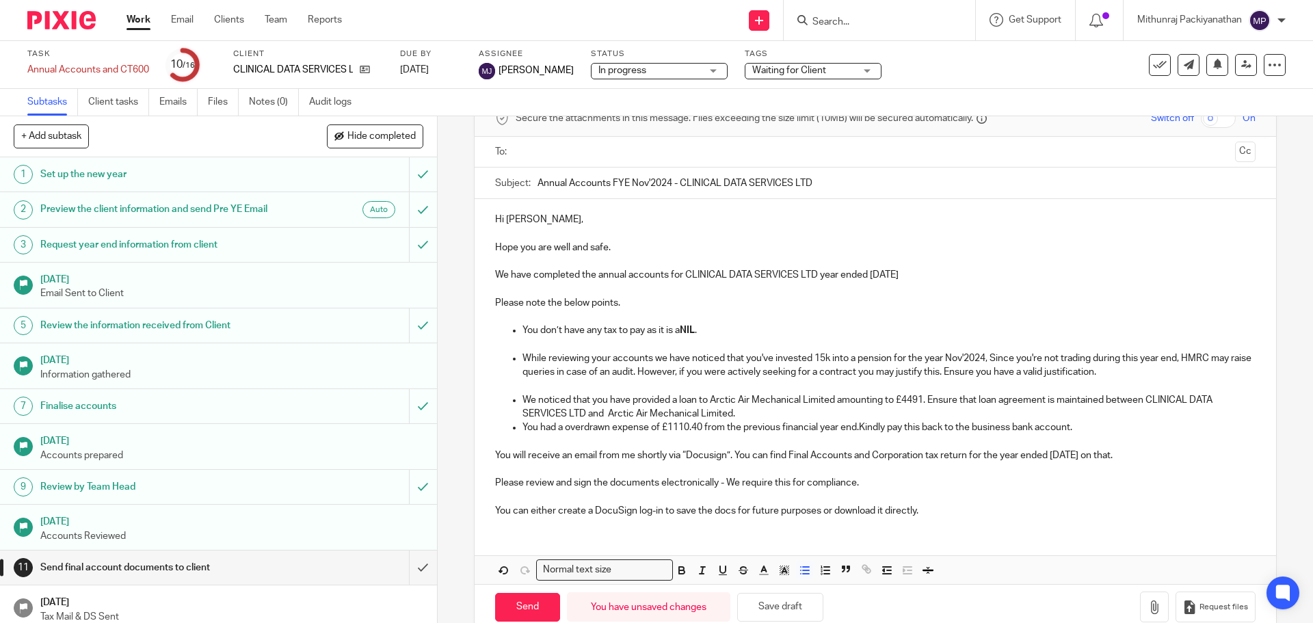
click at [746, 406] on p "We noticed that you have provided a loan to Arctic Air Mechanical Limited amoun…" at bounding box center [888, 407] width 732 height 28
click at [746, 410] on p "We noticed that you have provided a loan to Arctic Air Mechanical Limited amoun…" at bounding box center [888, 407] width 732 height 28
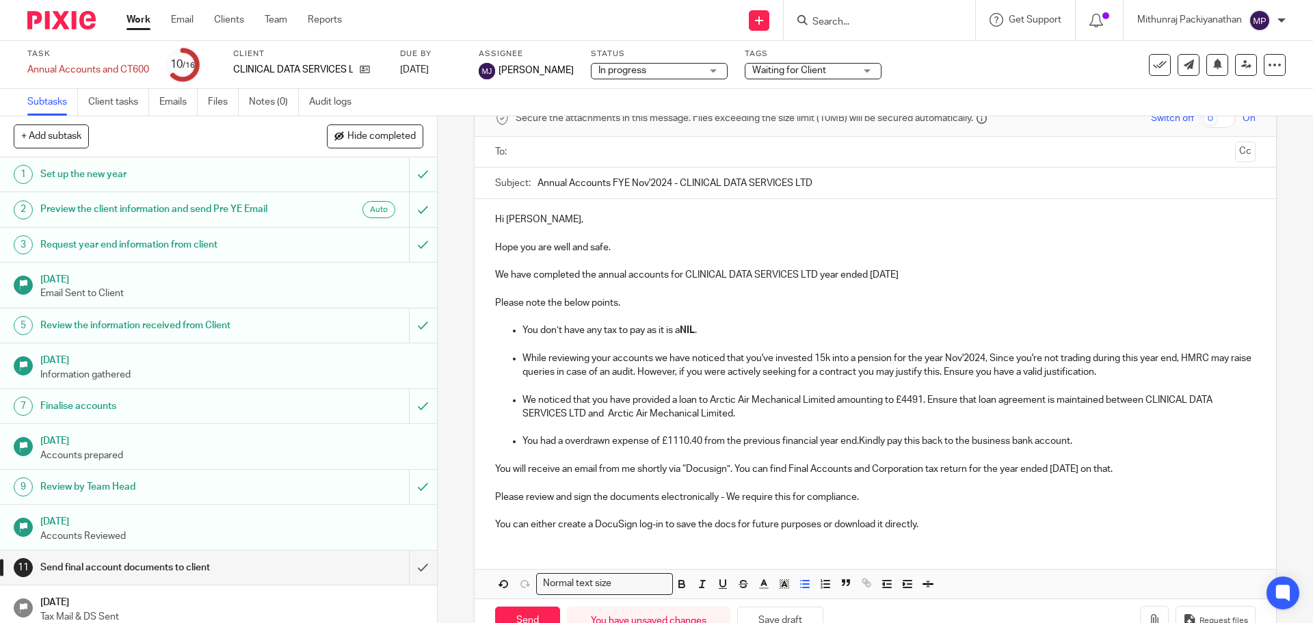
click at [561, 440] on p "You had a overdrawn expense of £1110.40 from the previous financial year end.Ki…" at bounding box center [888, 441] width 732 height 14
click at [651, 442] on p "You had an overdrawn expense of £1110.40 from the previous financial year end.K…" at bounding box center [888, 441] width 732 height 14
click at [868, 444] on p "You had an overdrawn expenses of £1110.40 from the previous financial year end.…" at bounding box center [888, 441] width 732 height 14
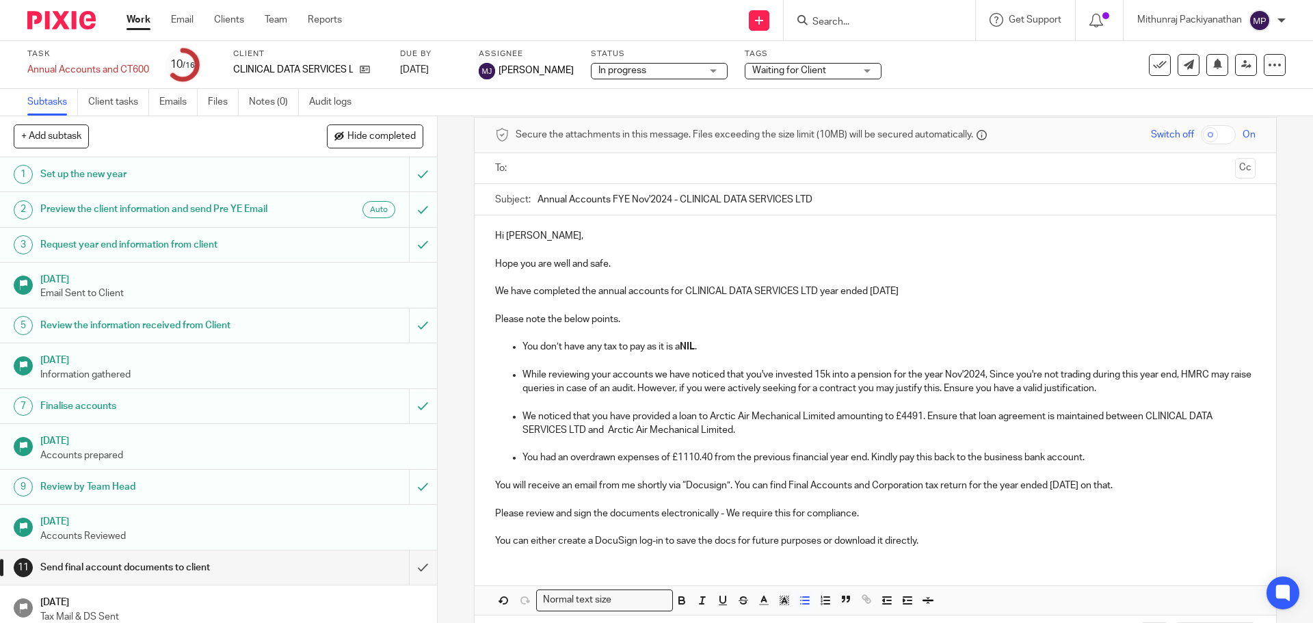
scroll to position [114, 0]
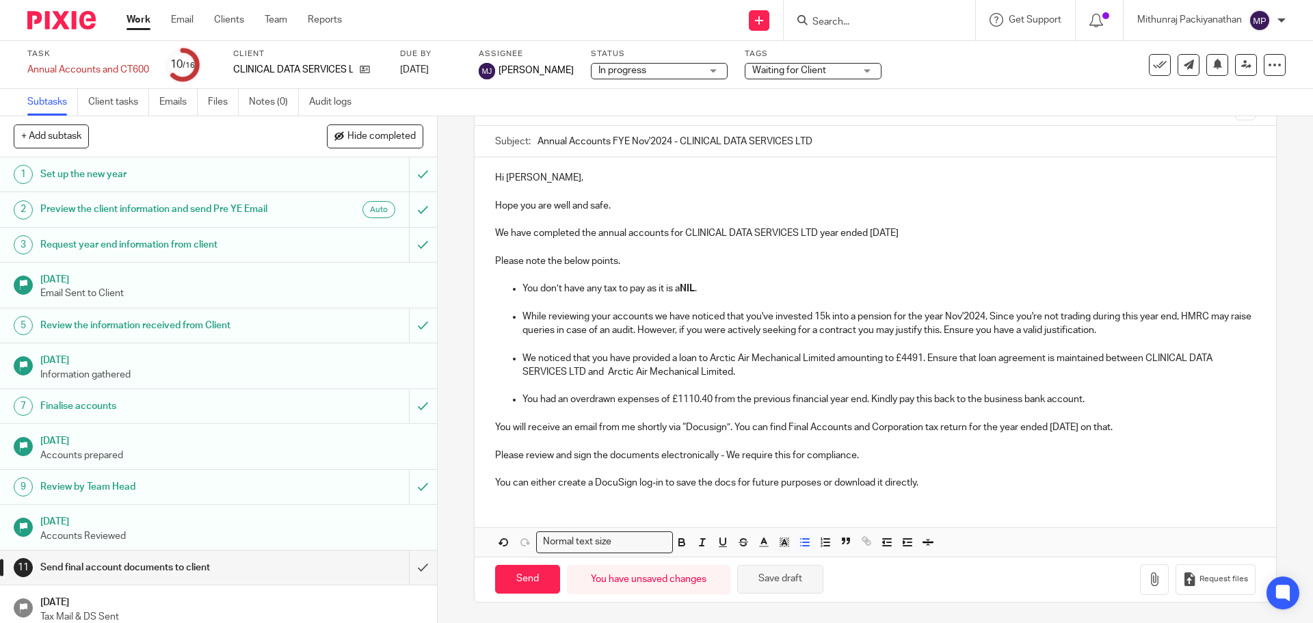
click at [761, 571] on button "Save draft" at bounding box center [780, 579] width 86 height 29
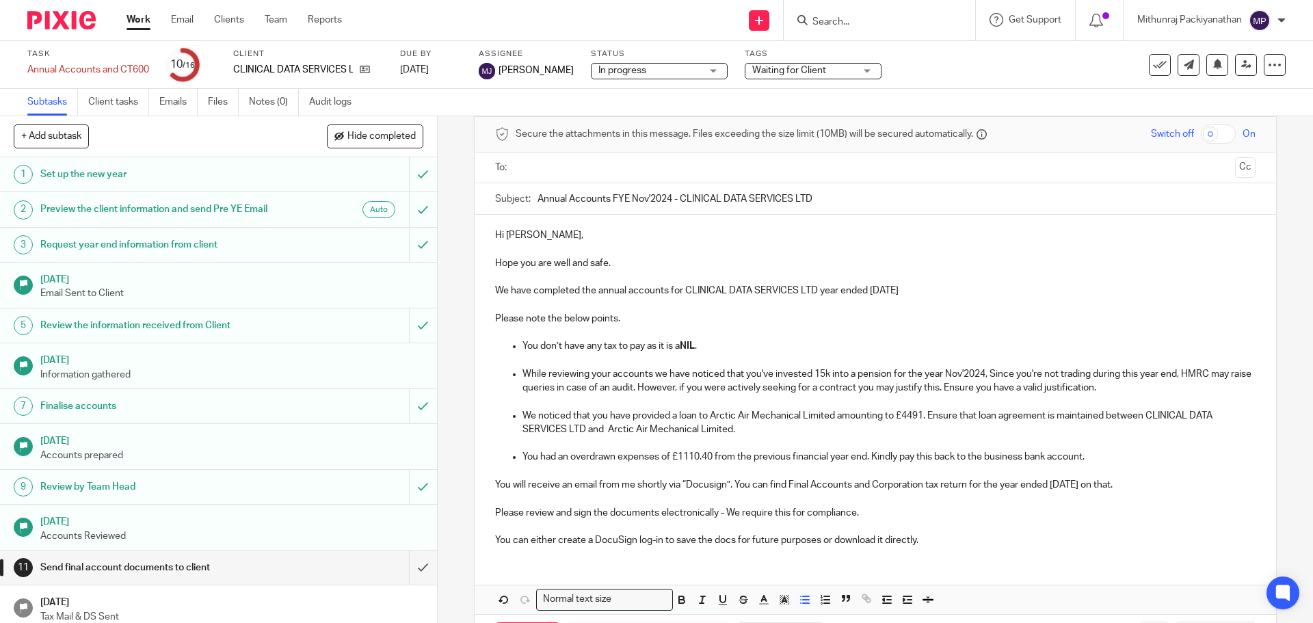
scroll to position [0, 0]
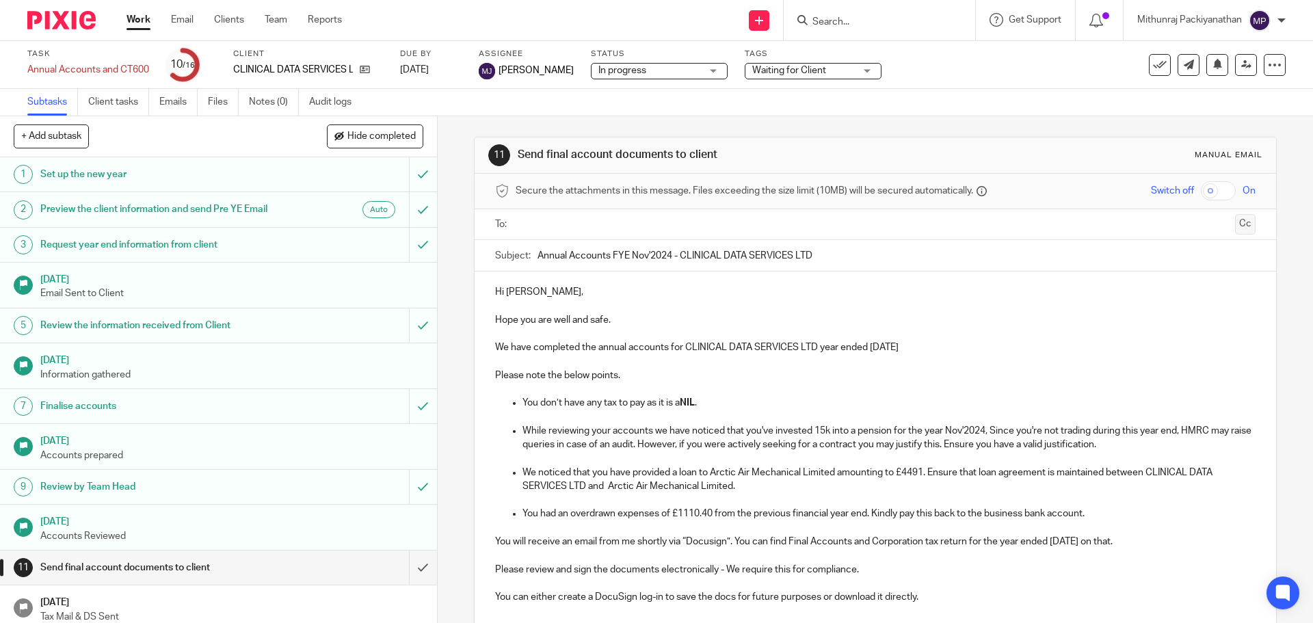
click at [1235, 226] on button "Cc" at bounding box center [1245, 224] width 21 height 21
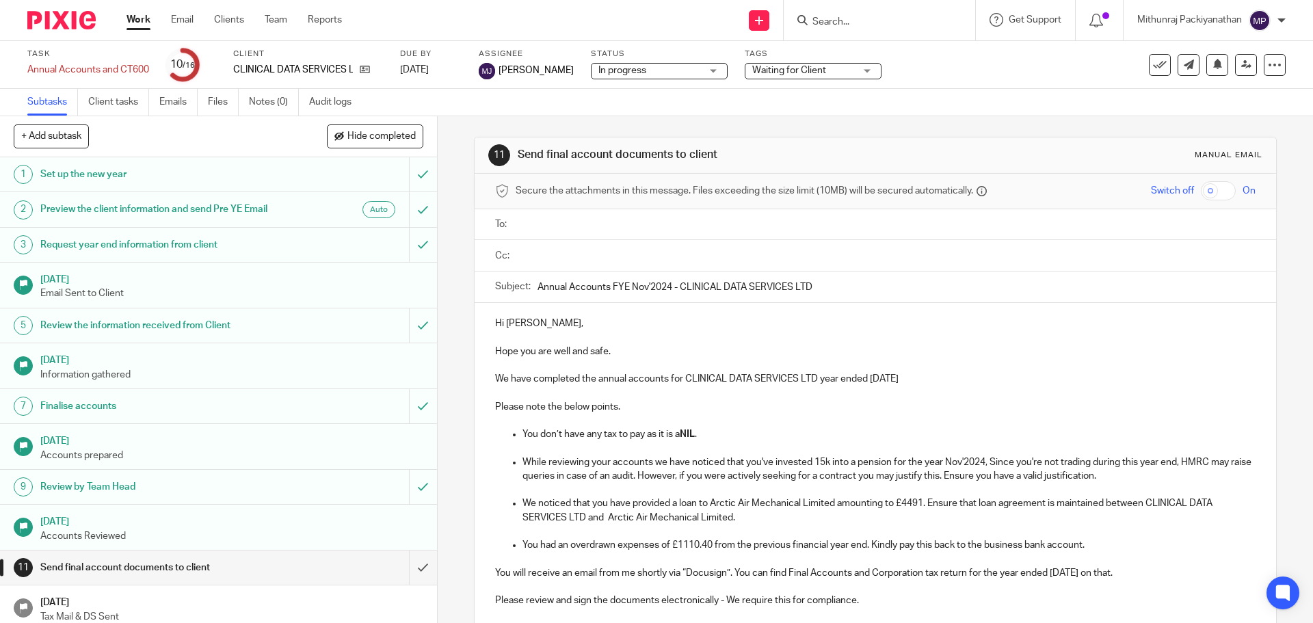
click at [543, 221] on input "text" at bounding box center [884, 225] width 729 height 16
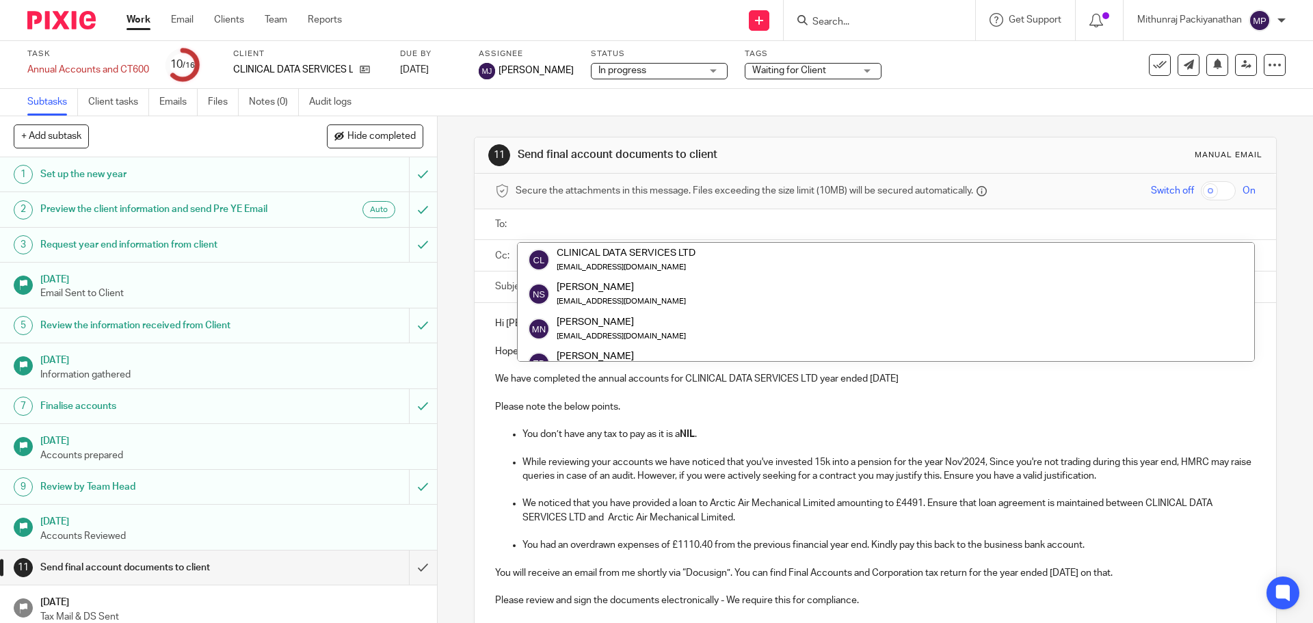
paste input "[EMAIL_ADDRESS][DOMAIN_NAME]"
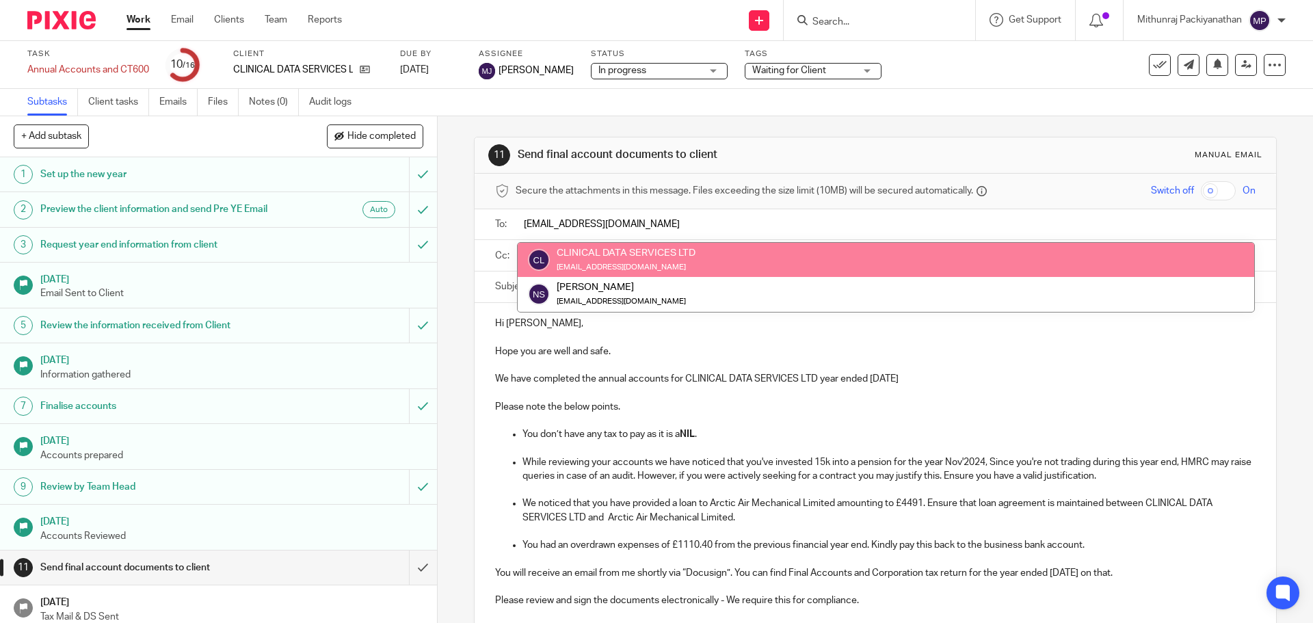
type input "[EMAIL_ADDRESS][DOMAIN_NAME]"
drag, startPoint x: 684, startPoint y: 249, endPoint x: 692, endPoint y: 263, distance: 16.2
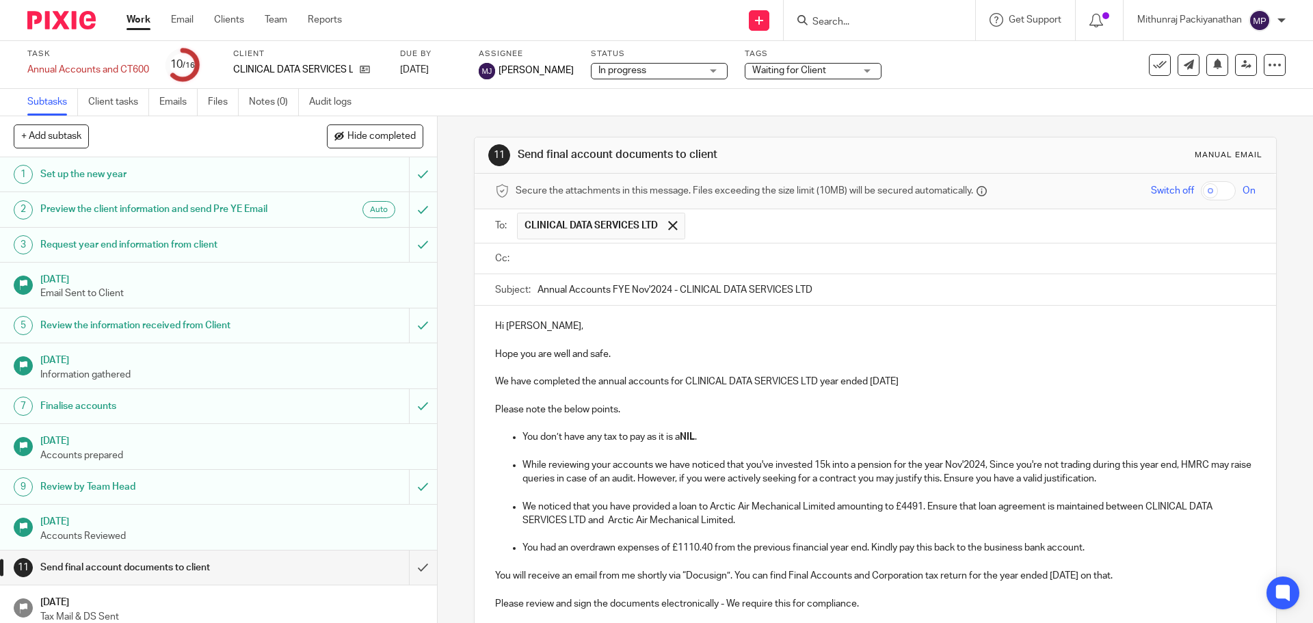
click at [572, 254] on input "text" at bounding box center [884, 259] width 729 height 16
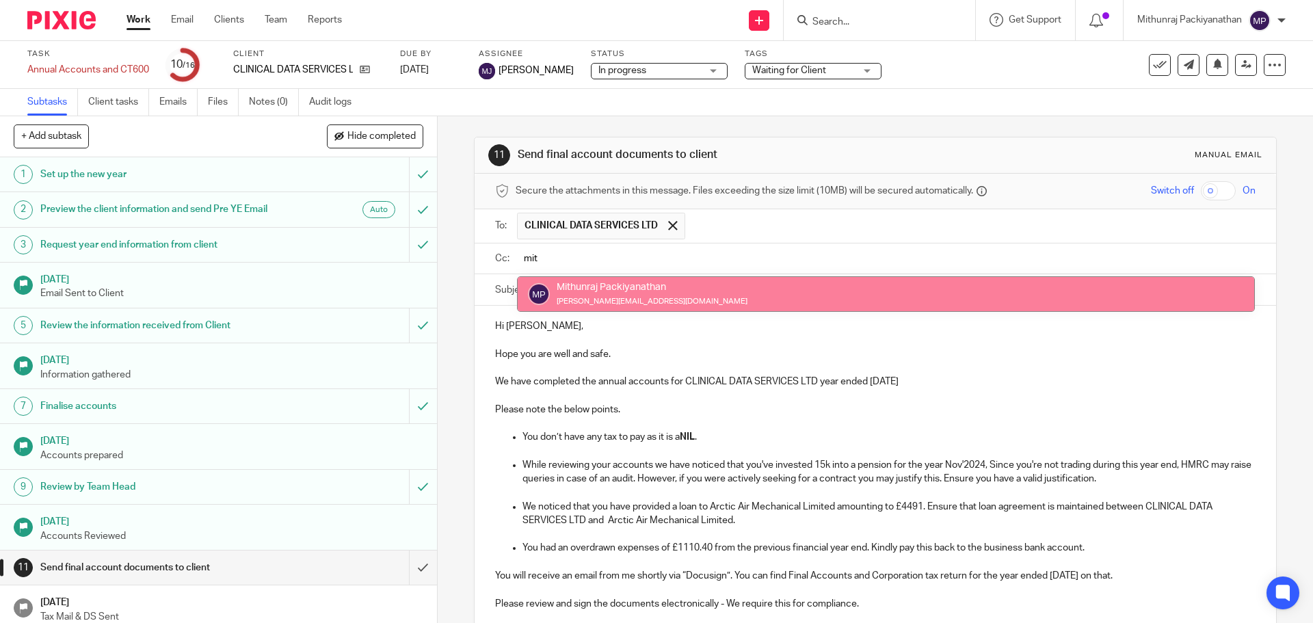
type input "mit"
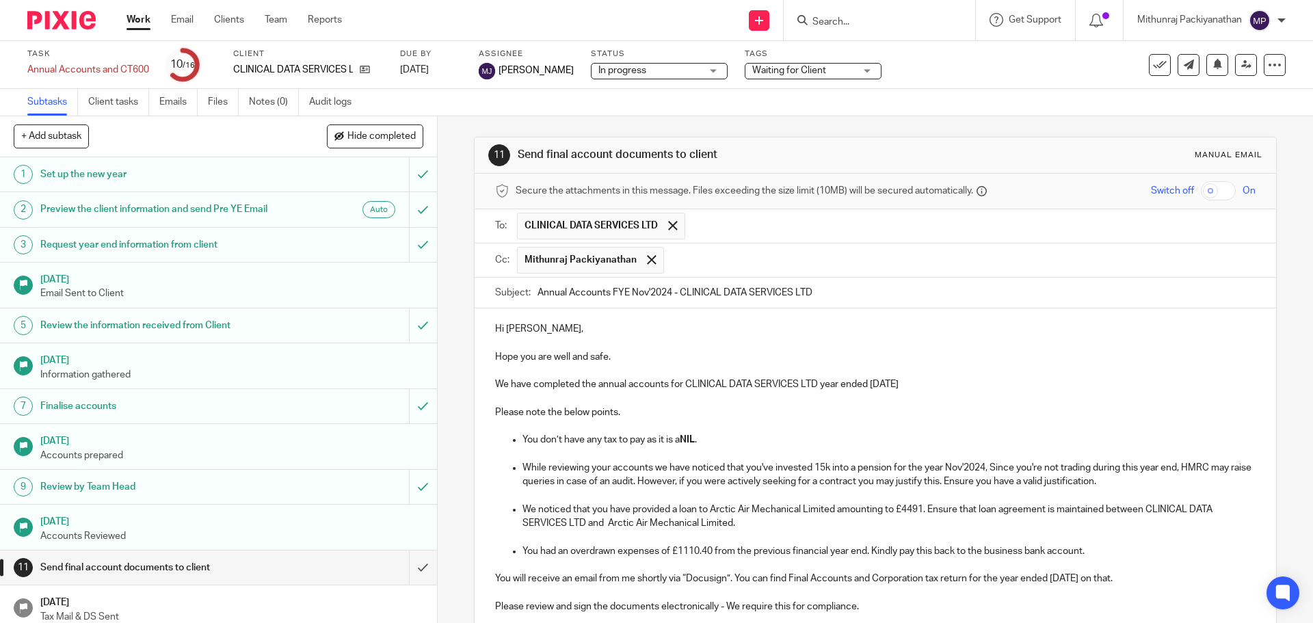
click at [714, 256] on input "text" at bounding box center [960, 260] width 579 height 27
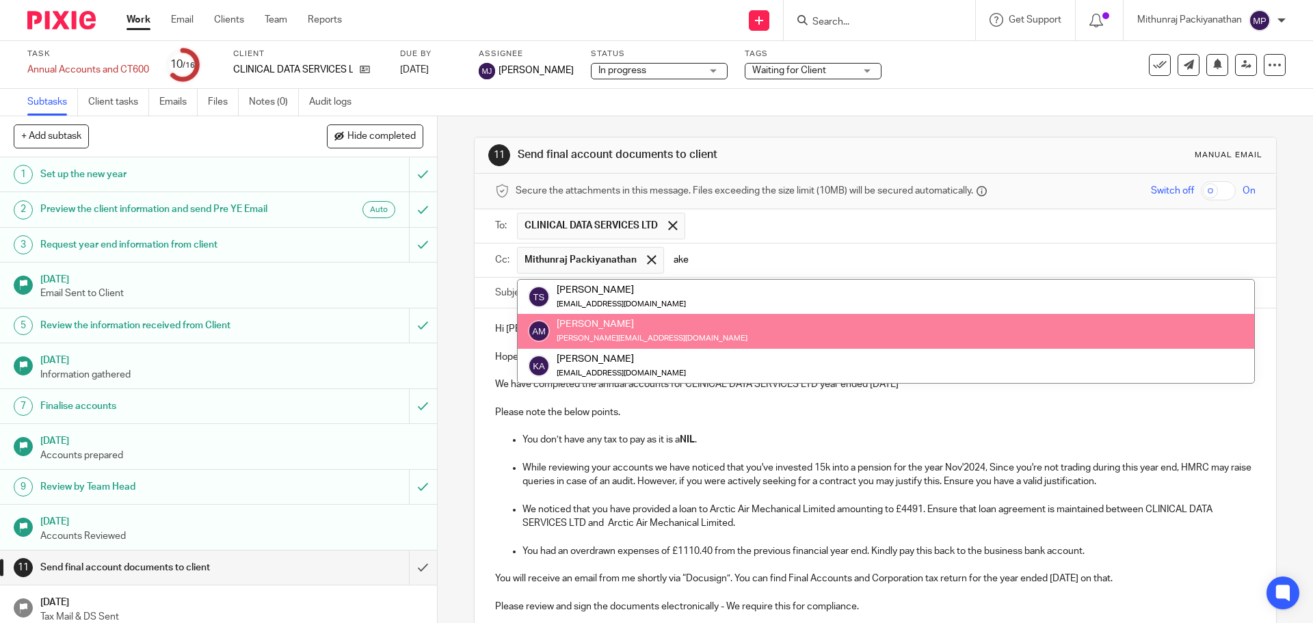
type input "ake"
drag, startPoint x: 684, startPoint y: 334, endPoint x: 686, endPoint y: 302, distance: 31.5
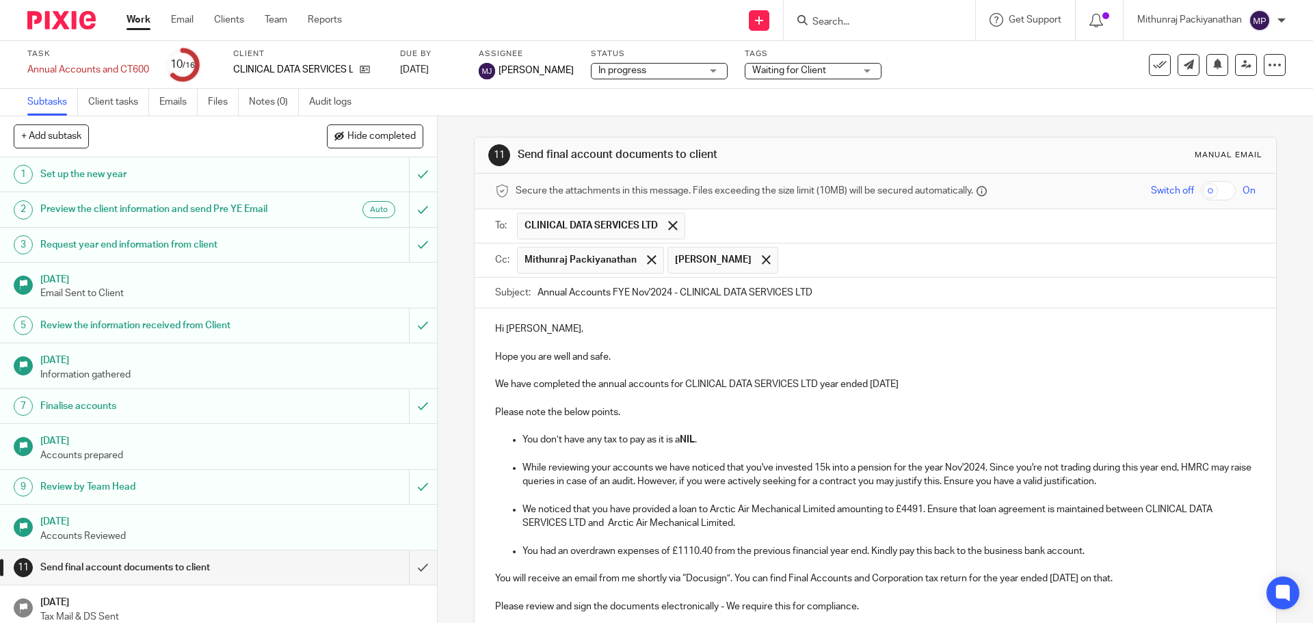
click at [825, 254] on input "text" at bounding box center [1017, 260] width 464 height 27
type input "rash"
click at [943, 249] on input "text" at bounding box center [1074, 260] width 350 height 27
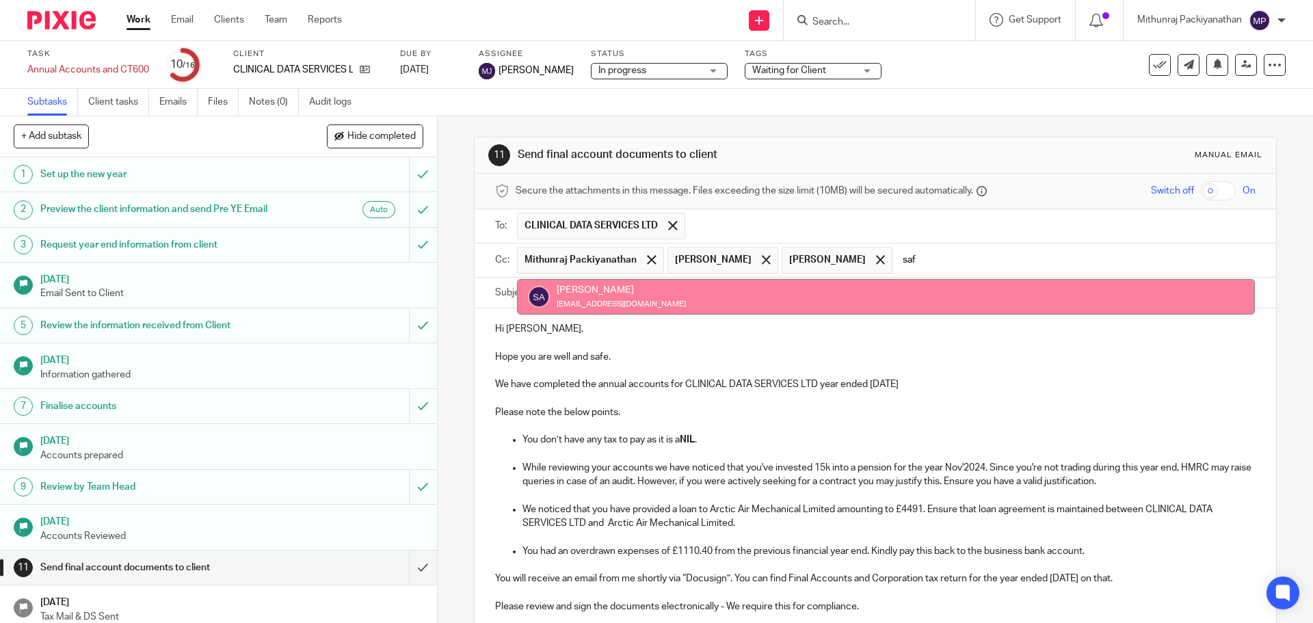
type input "saf"
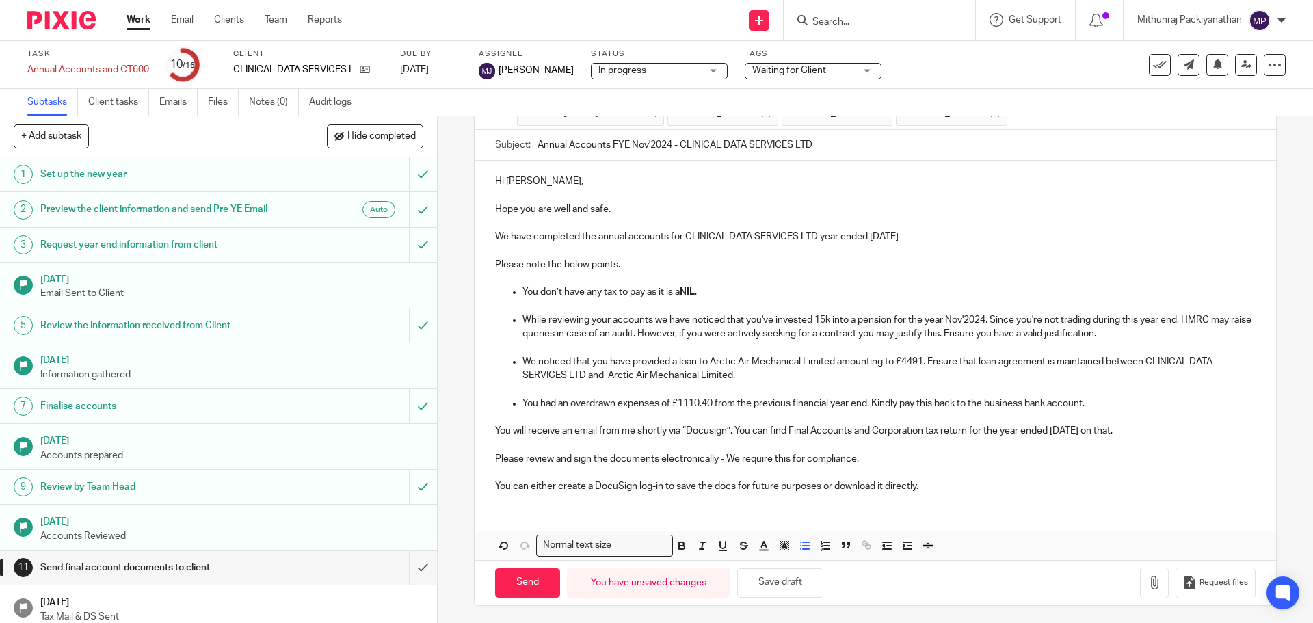
scroll to position [151, 0]
click at [527, 576] on input "Send" at bounding box center [527, 579] width 65 height 29
type input "Sent"
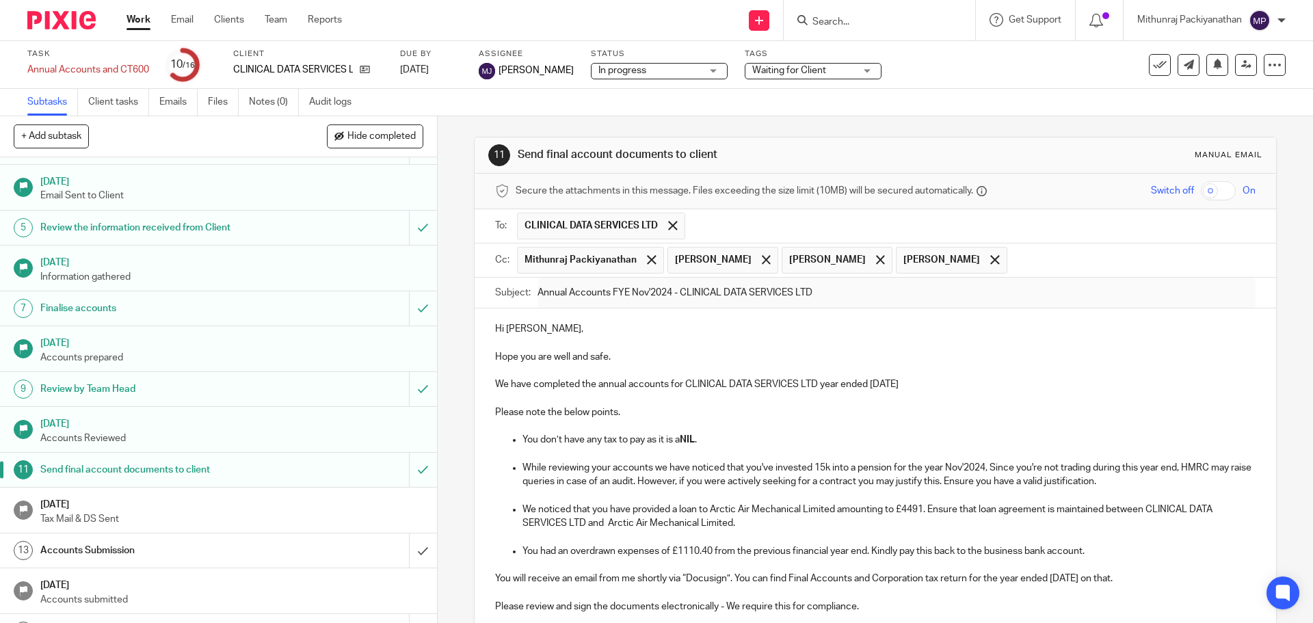
scroll to position [173, 0]
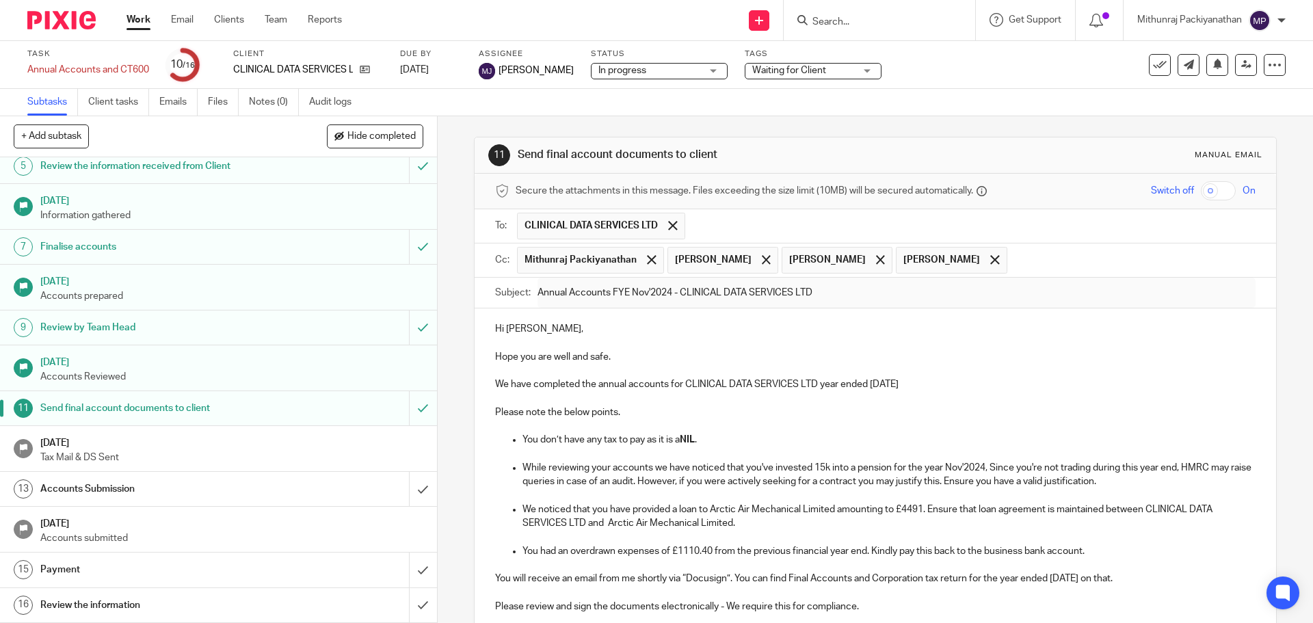
click at [805, 71] on span "Waiting for Client" at bounding box center [789, 71] width 74 height 10
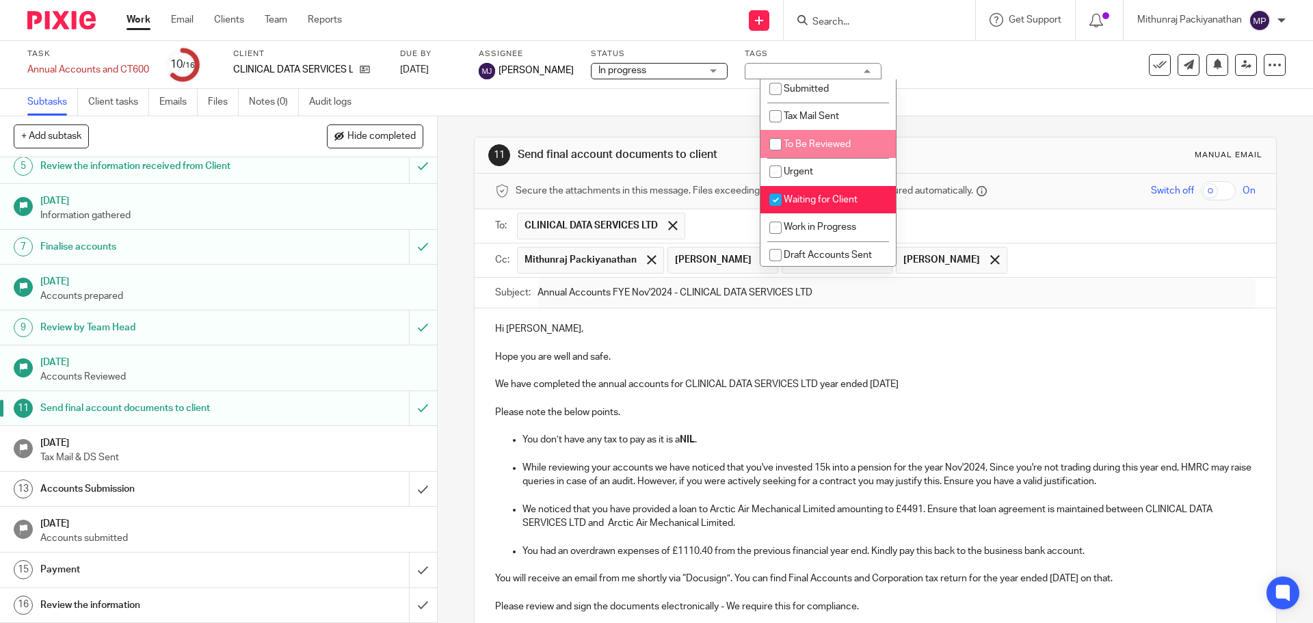
scroll to position [90, 0]
click at [828, 193] on span "Waiting for Client" at bounding box center [820, 197] width 74 height 10
checkbox input "false"
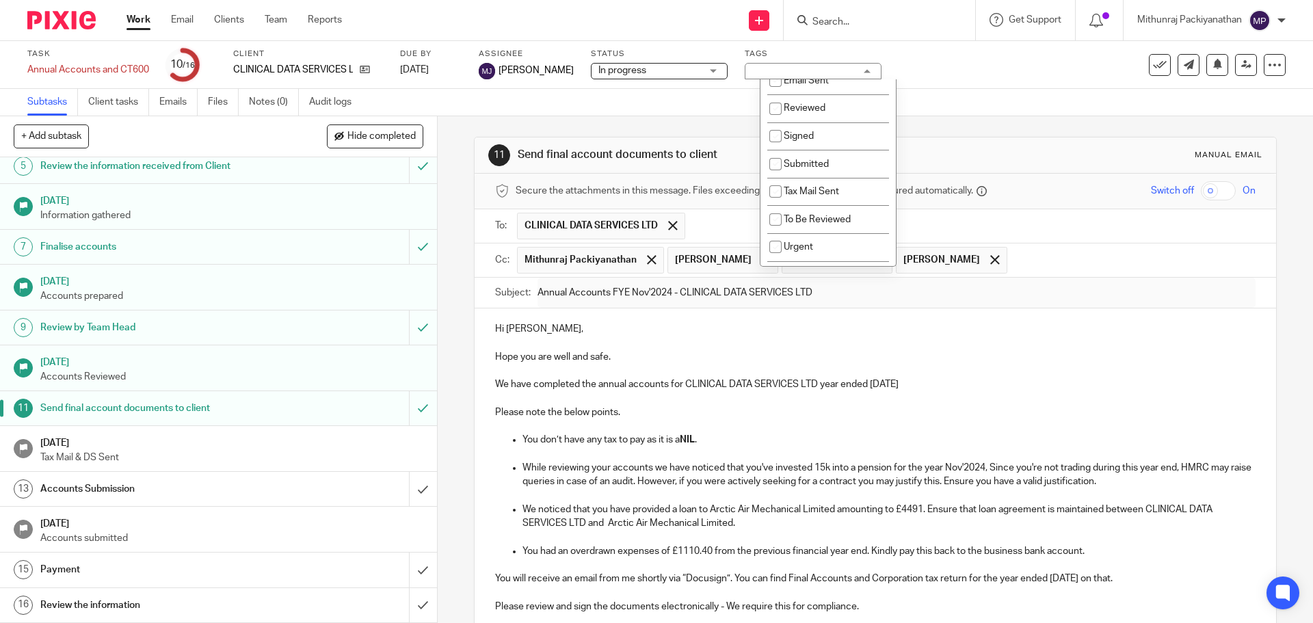
scroll to position [0, 0]
click at [822, 213] on li "Tax Mail Sent" at bounding box center [827, 204] width 135 height 28
checkbox input "true"
click at [954, 122] on div "11 Send final account documents to client Manual email Secure the attachments i…" at bounding box center [875, 445] width 802 height 658
click at [415, 455] on link "30 Mar 2025 Tax Mail & DS Sent" at bounding box center [218, 448] width 437 height 45
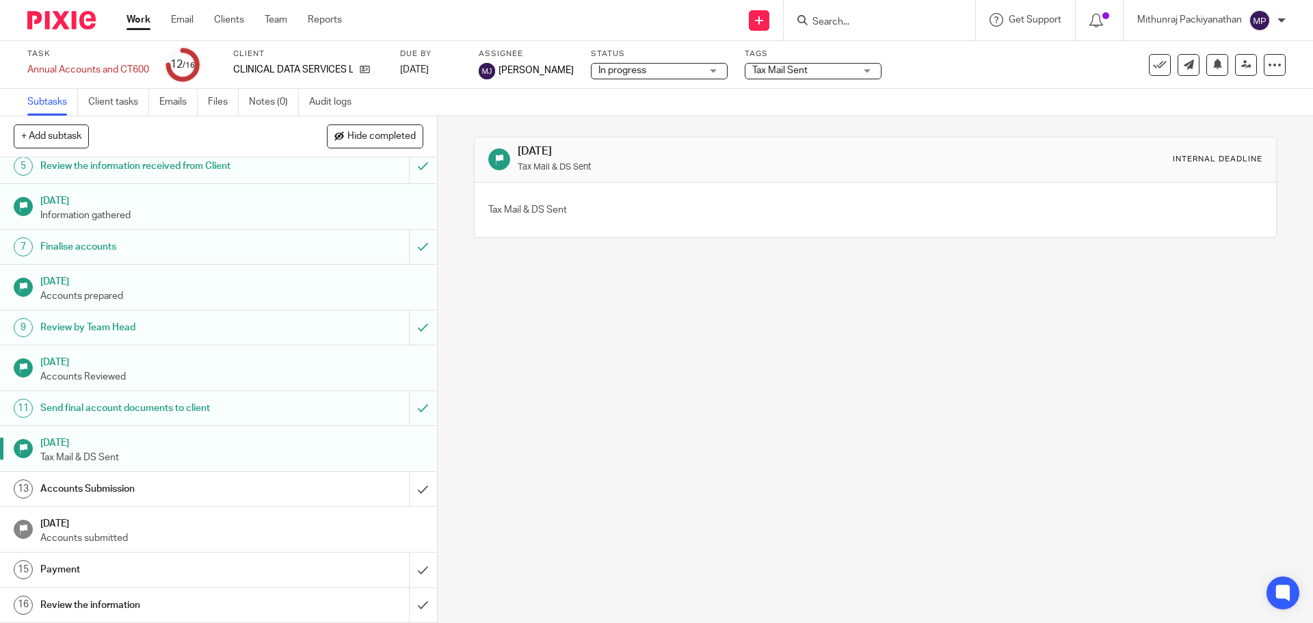
scroll to position [173, 0]
